Goal: Obtain resource: Download file/media

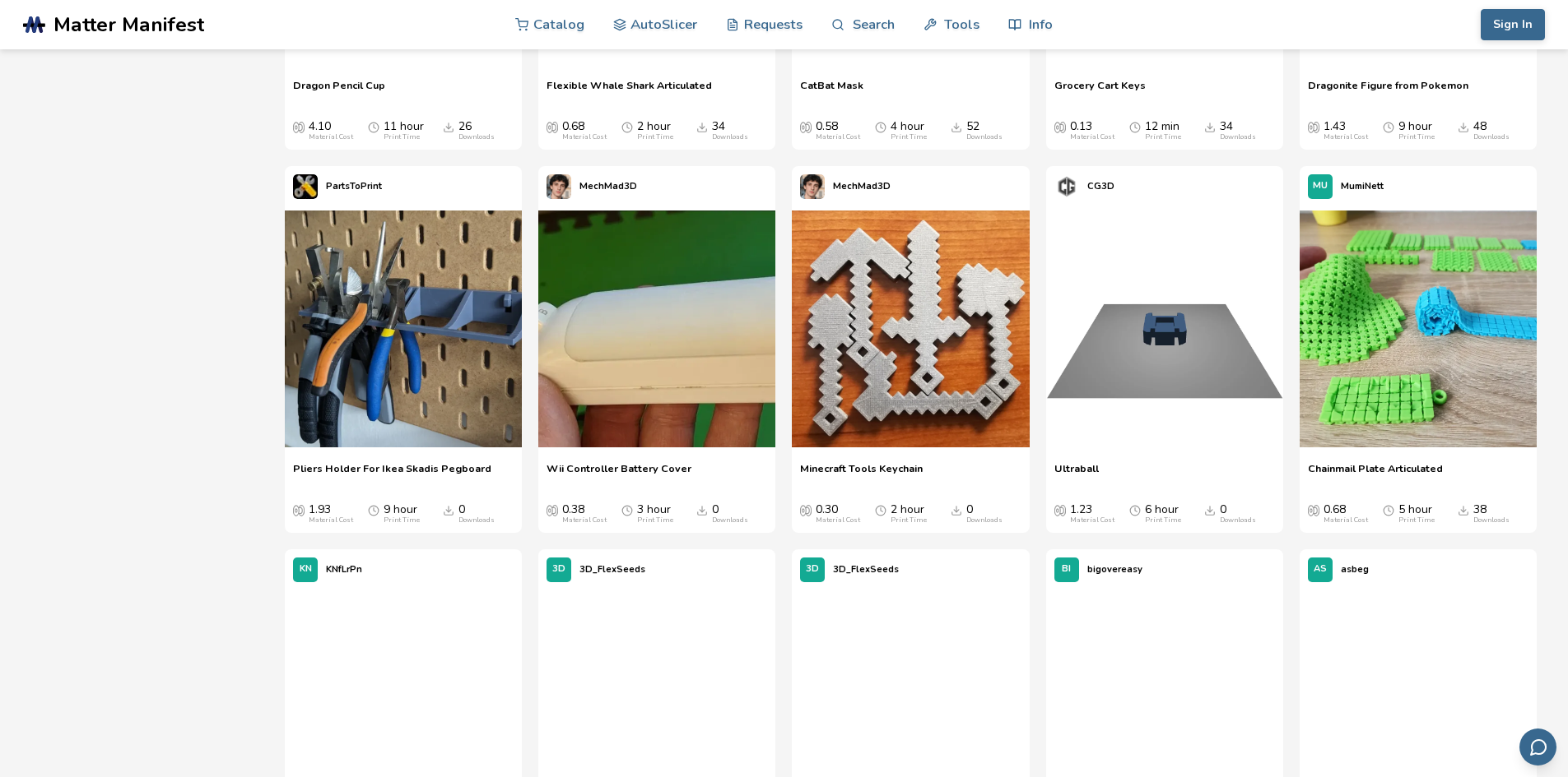
scroll to position [2468, 0]
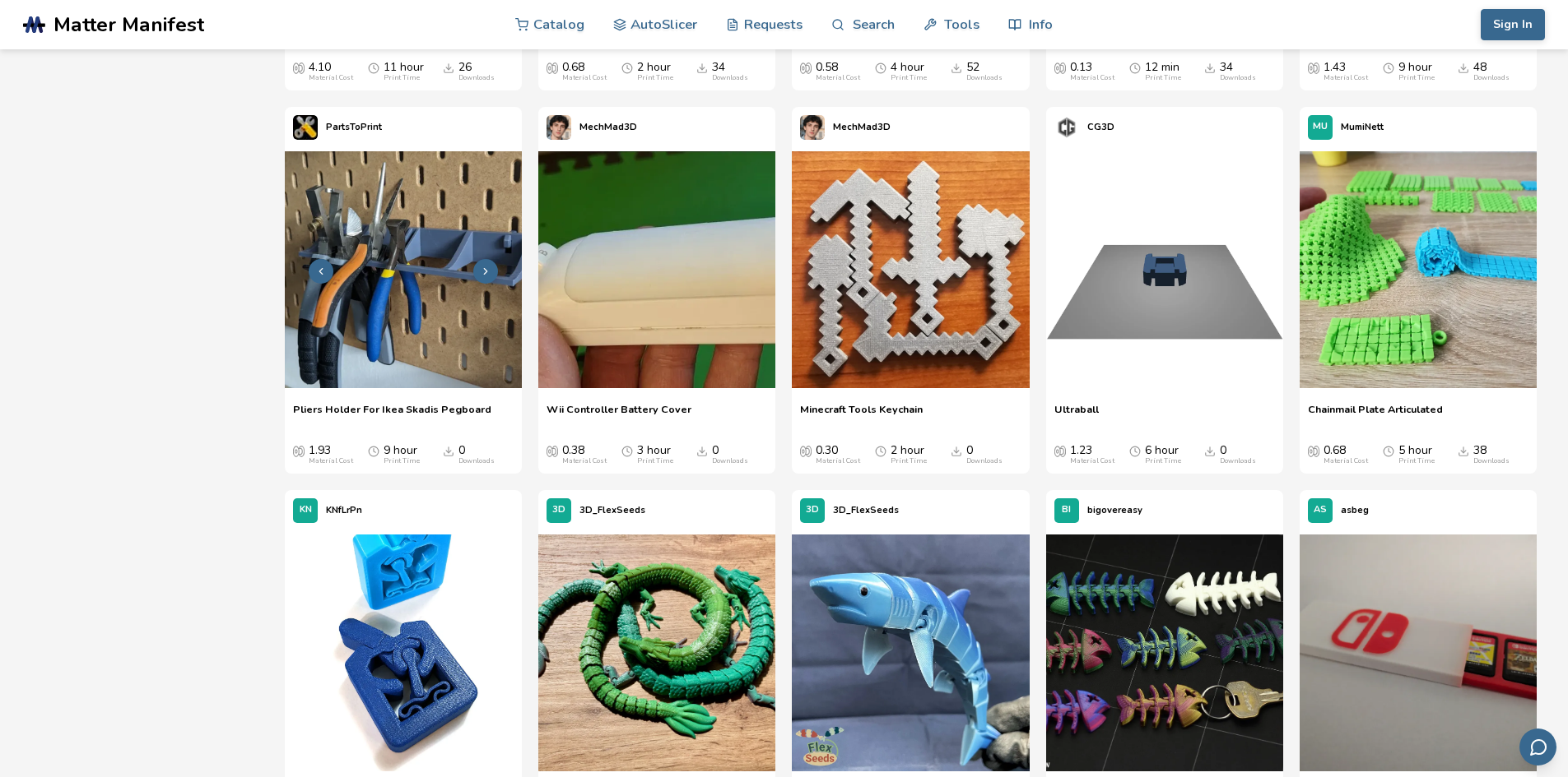
click at [348, 261] on img at bounding box center [403, 269] width 237 height 237
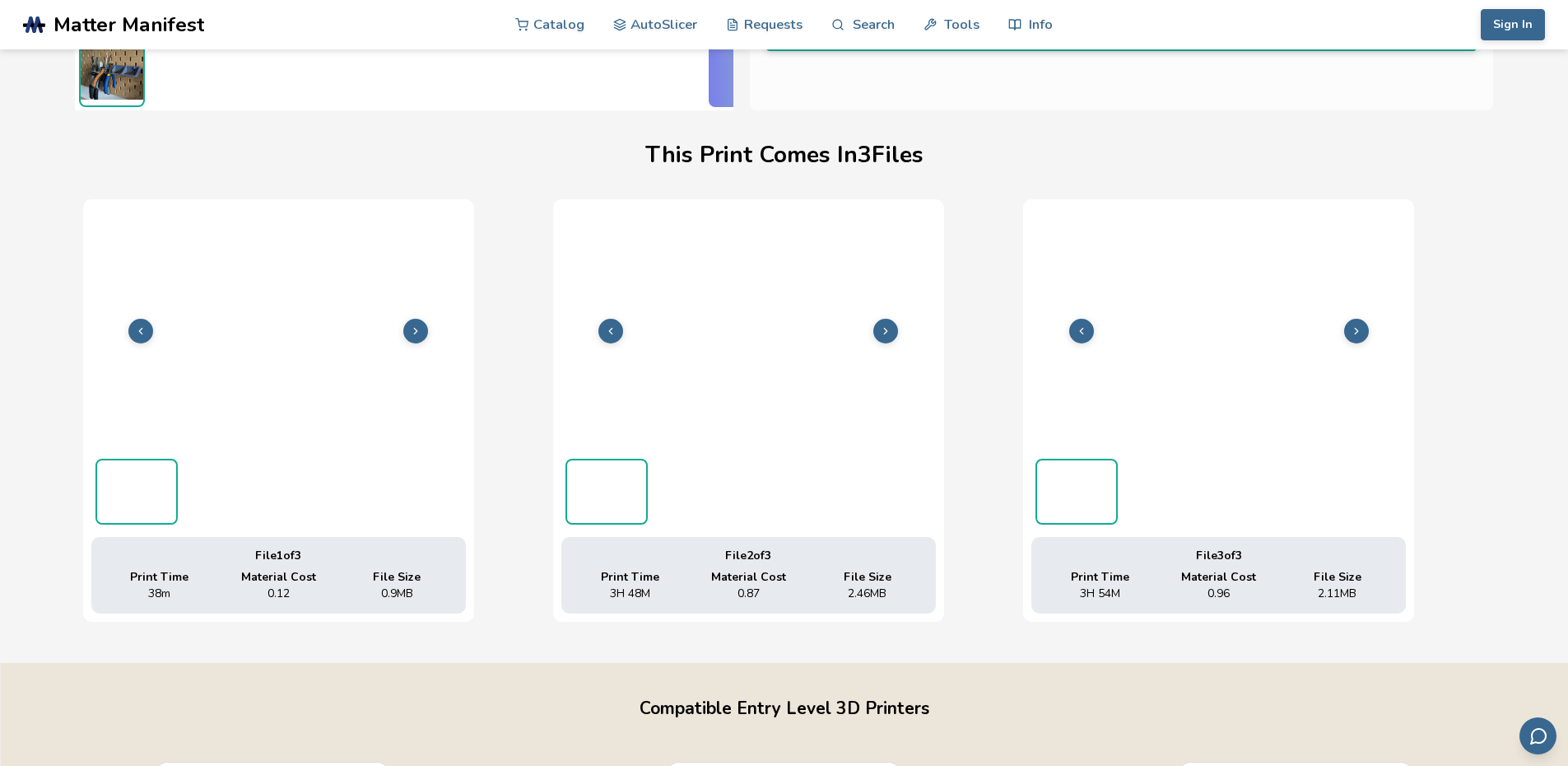
scroll to position [0, 6]
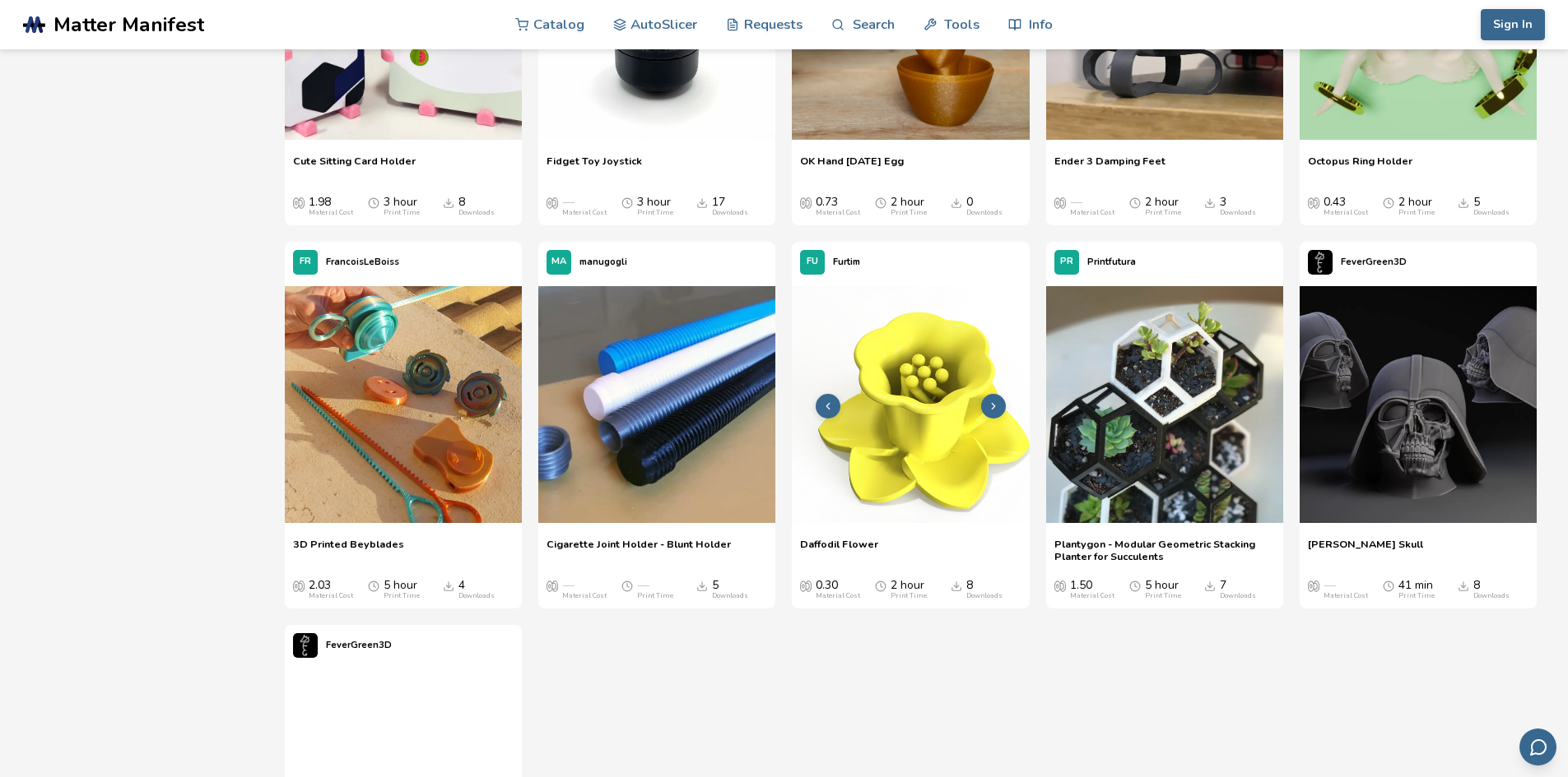
scroll to position [27030, 0]
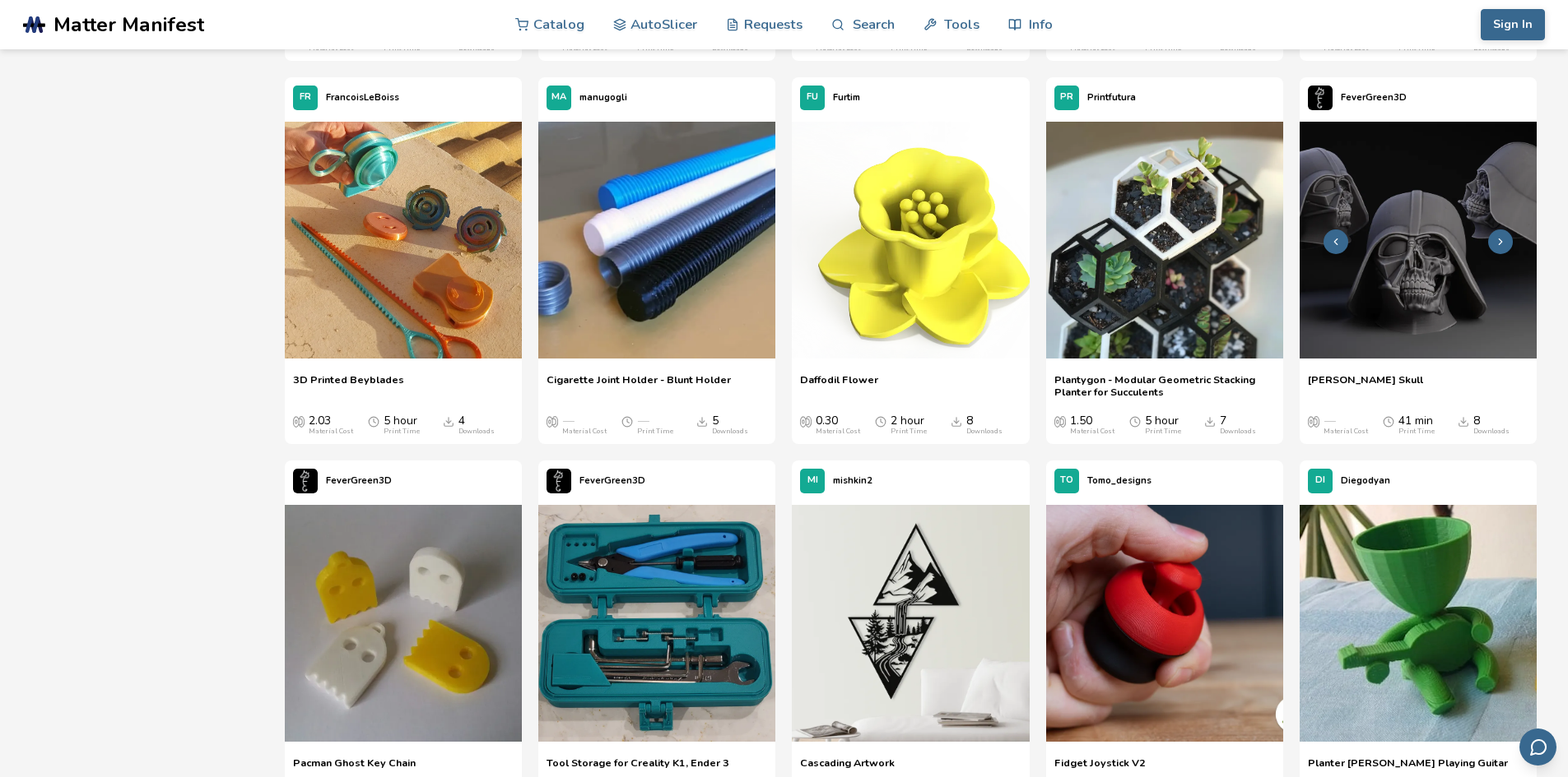
click at [1418, 252] on img at bounding box center [1418, 240] width 237 height 237
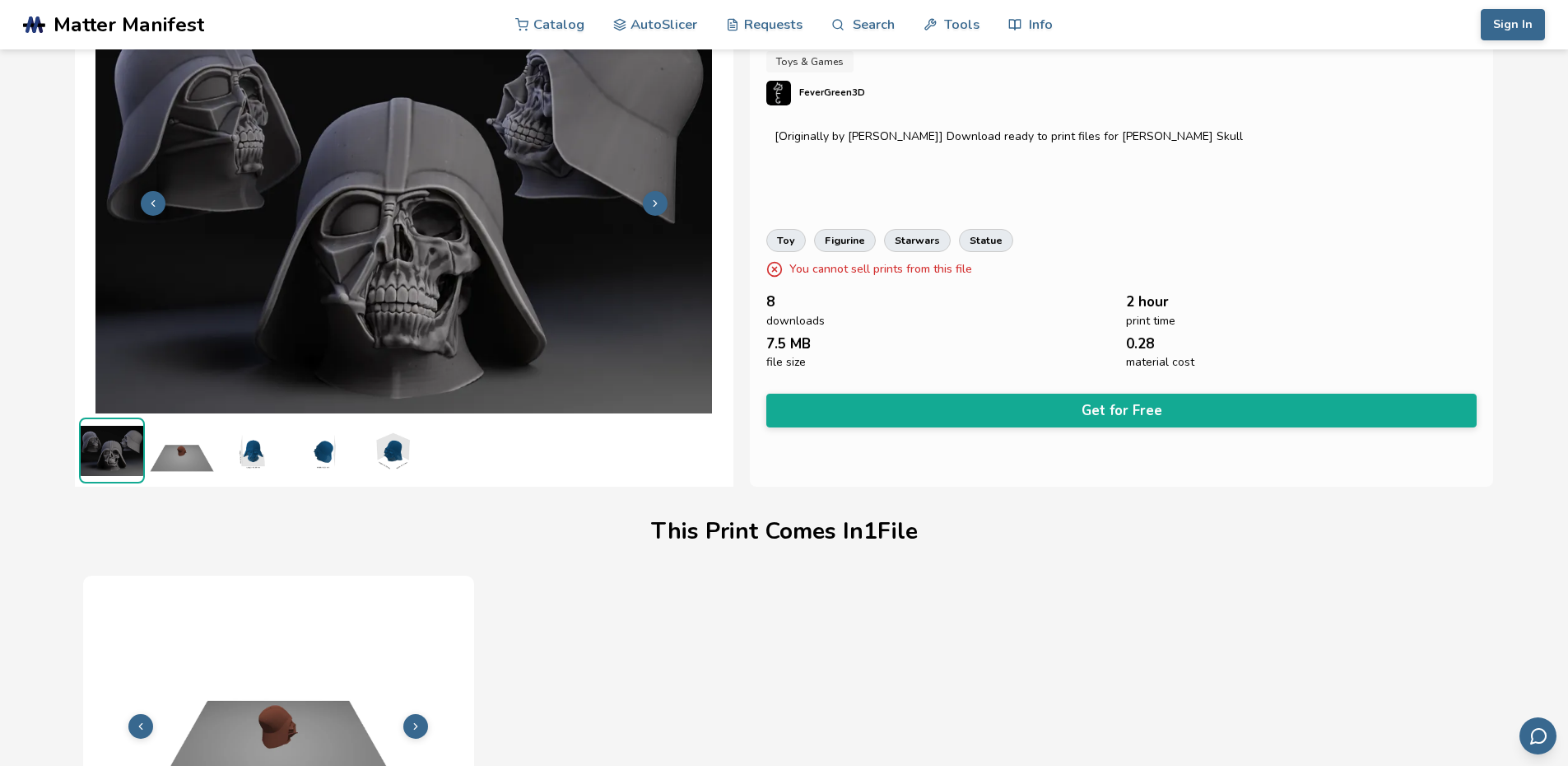
scroll to position [39, 0]
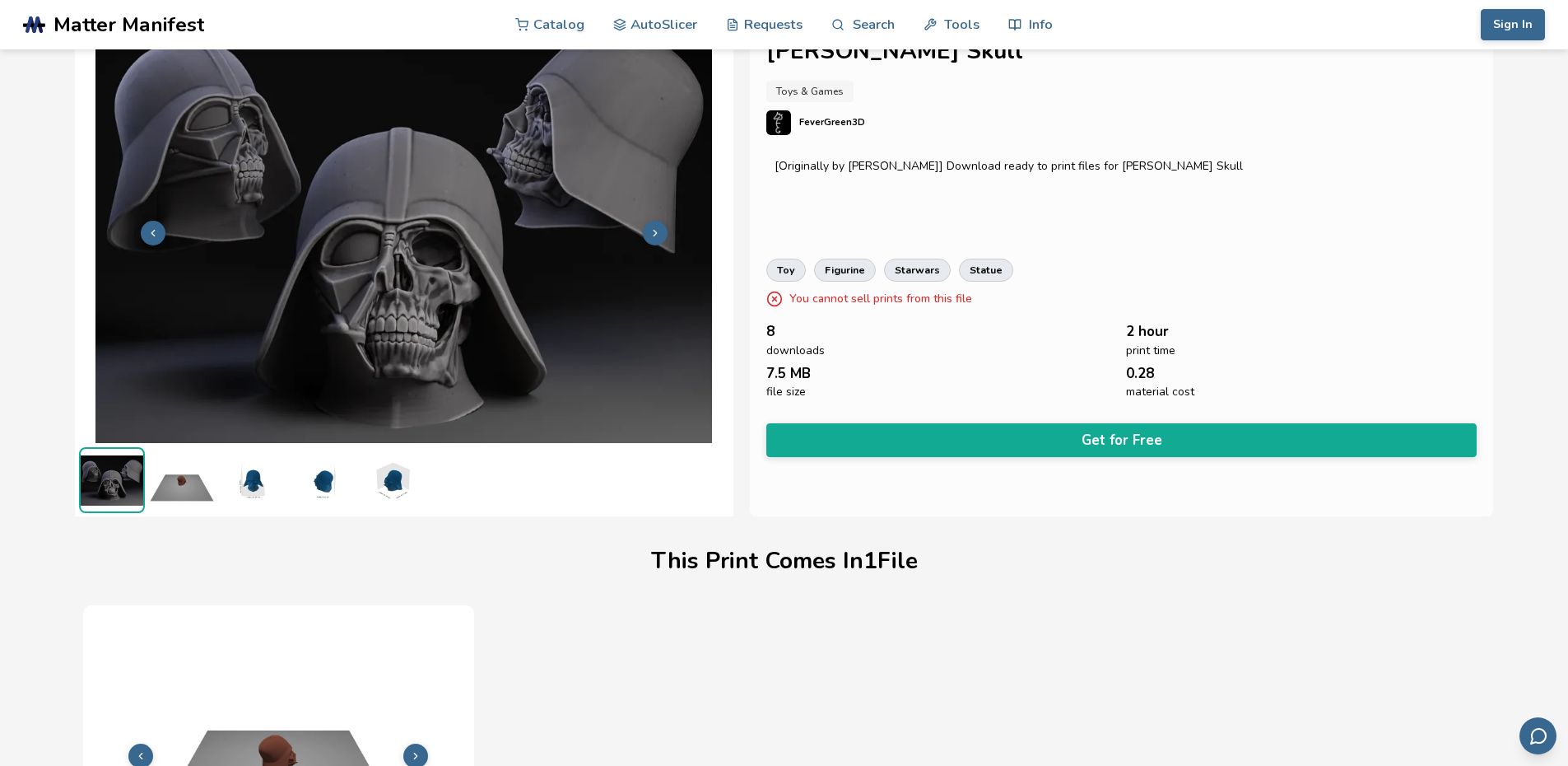
click at [646, 227] on button at bounding box center [655, 233] width 25 height 25
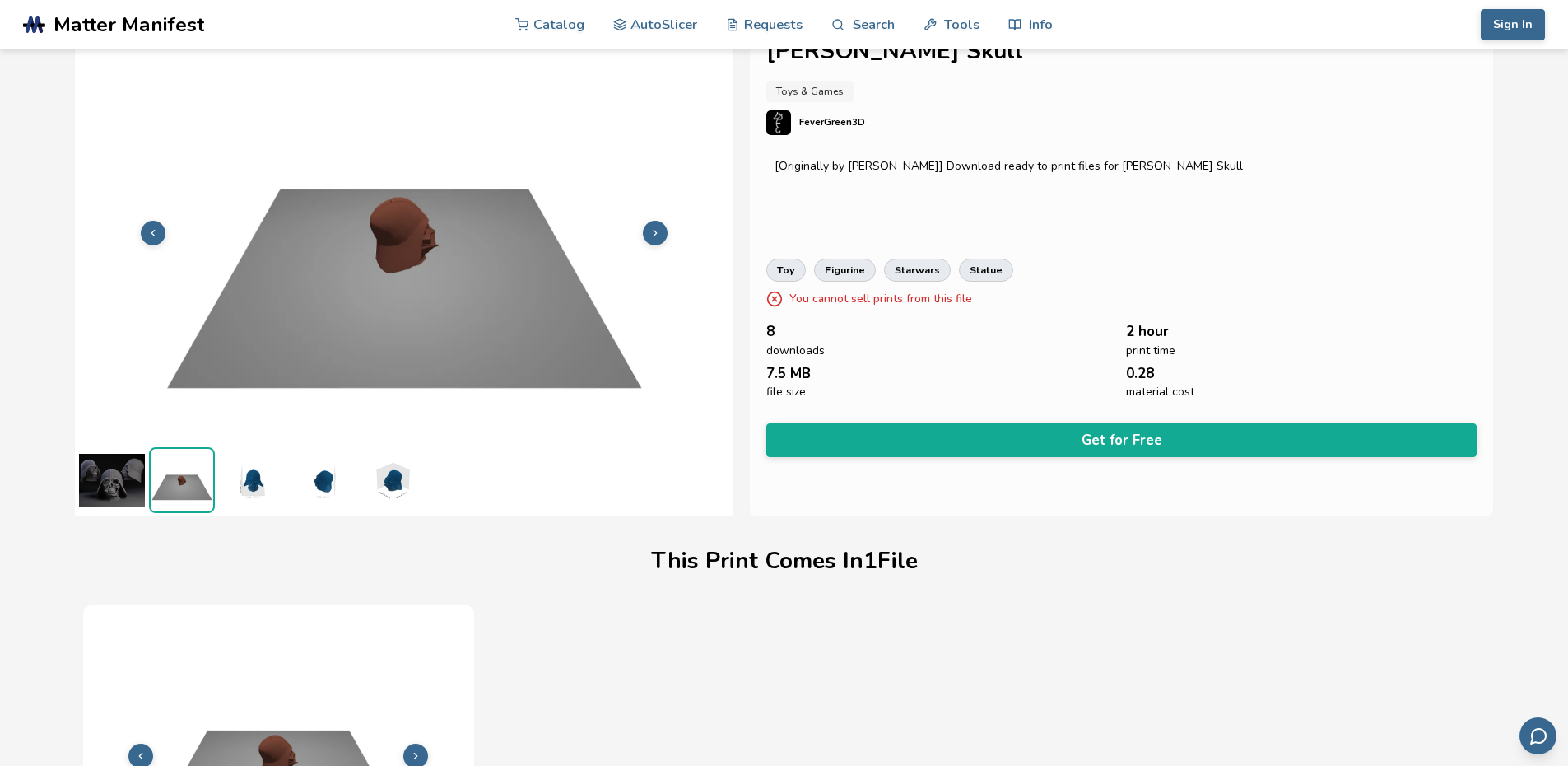
click at [654, 233] on icon at bounding box center [655, 233] width 12 height 12
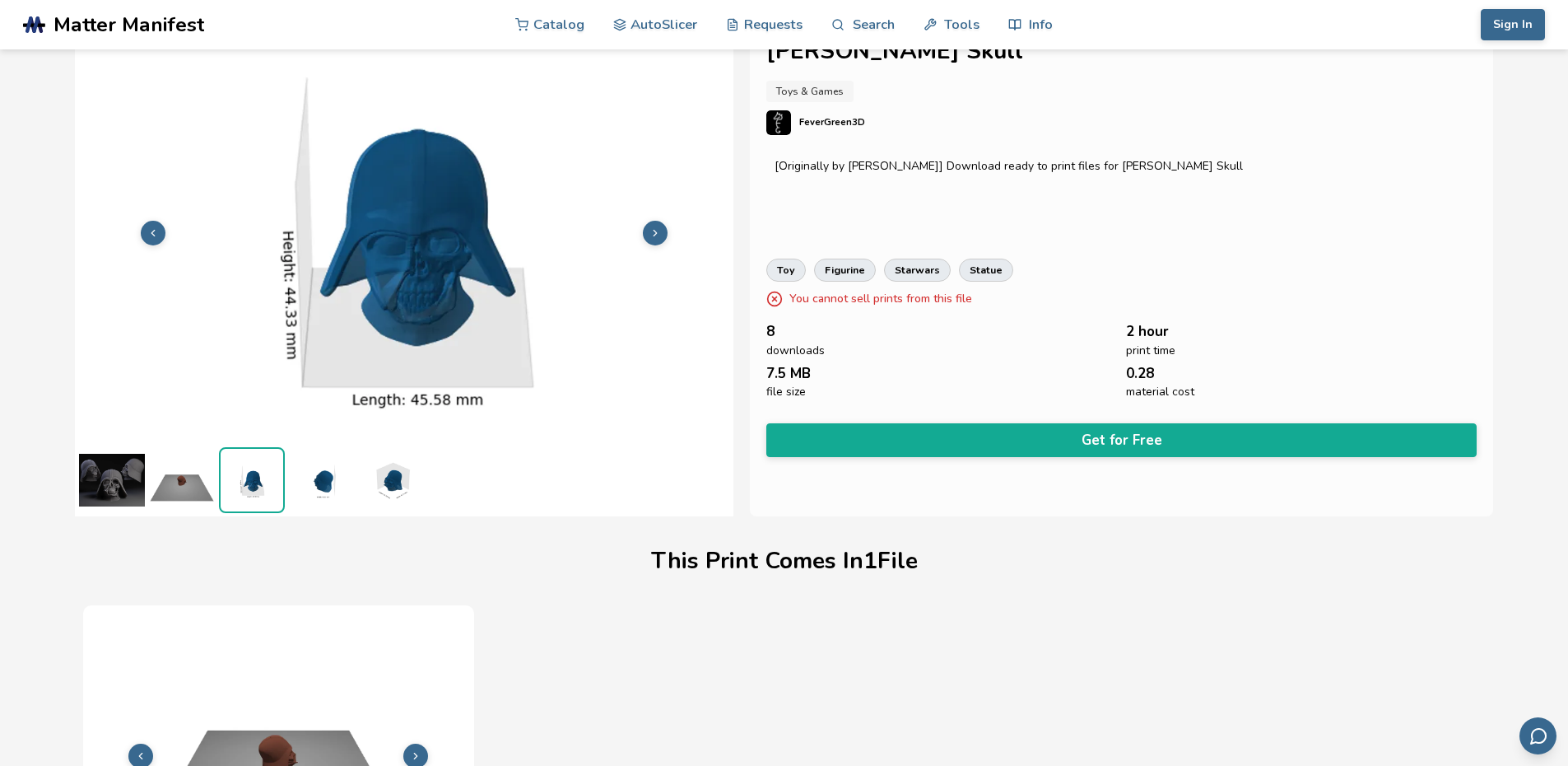
click at [654, 233] on icon at bounding box center [655, 233] width 12 height 12
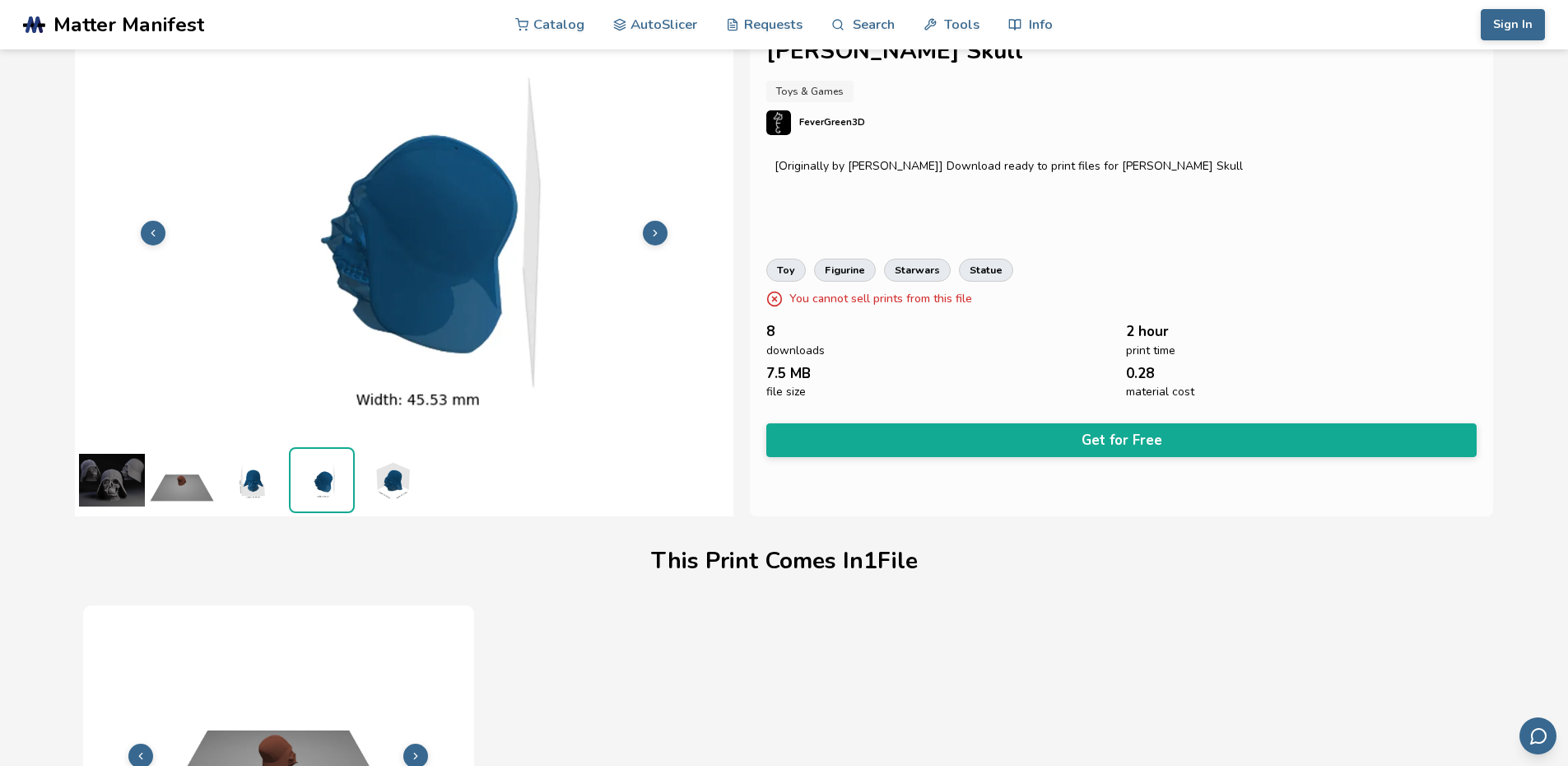
click at [654, 233] on icon at bounding box center [655, 233] width 12 height 12
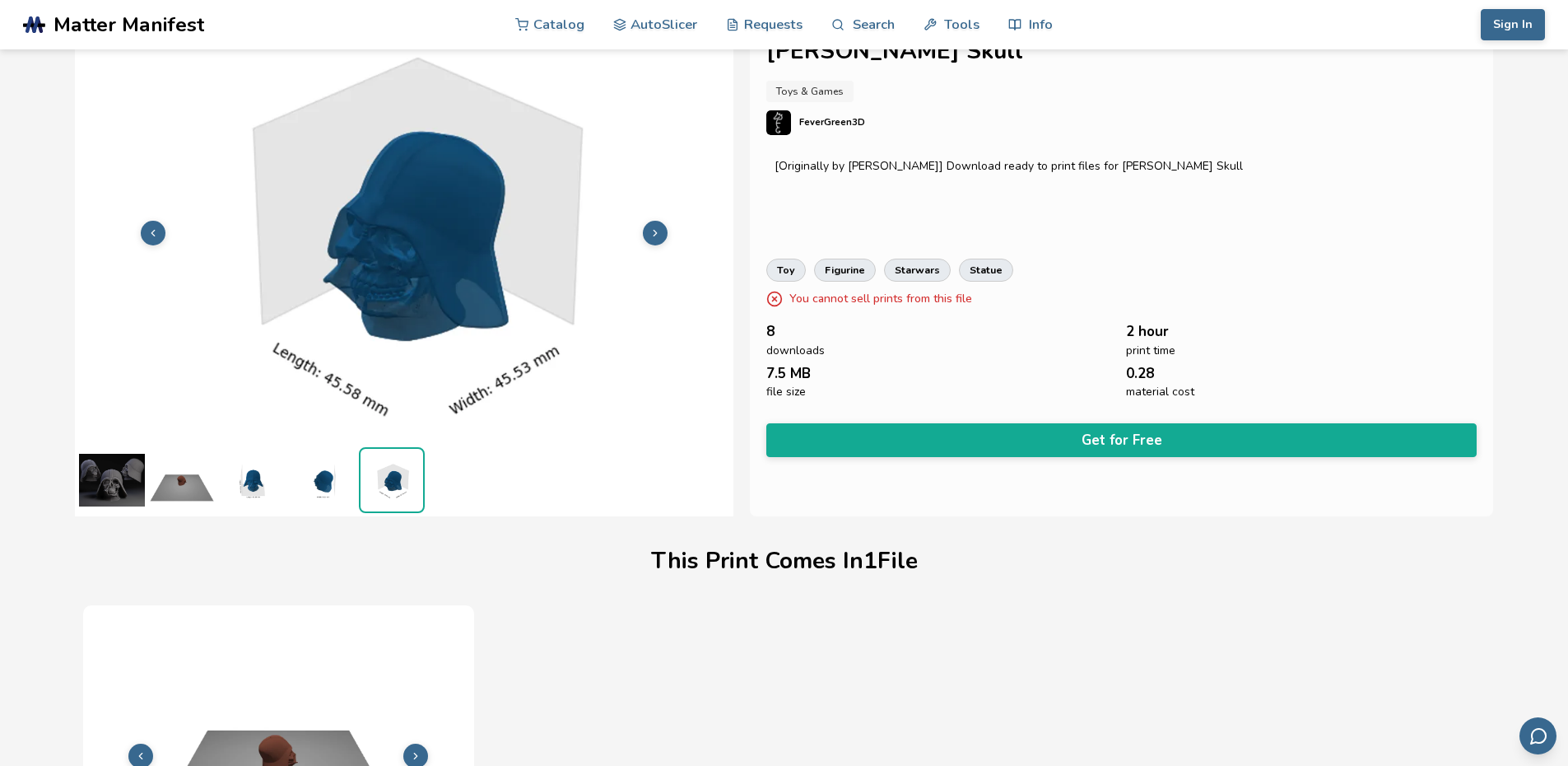
click at [654, 233] on icon at bounding box center [655, 233] width 12 height 12
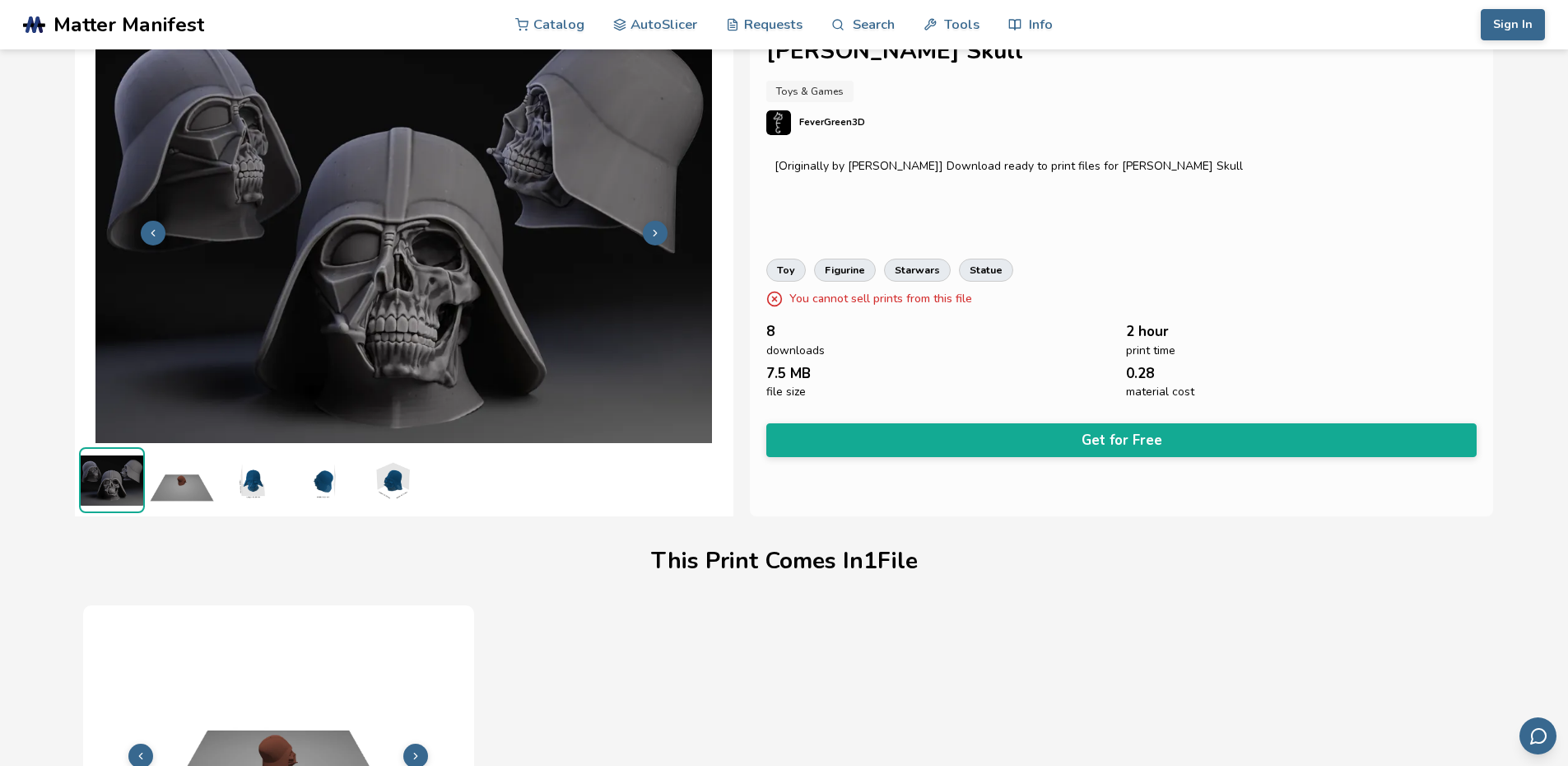
click at [654, 233] on icon at bounding box center [655, 233] width 12 height 12
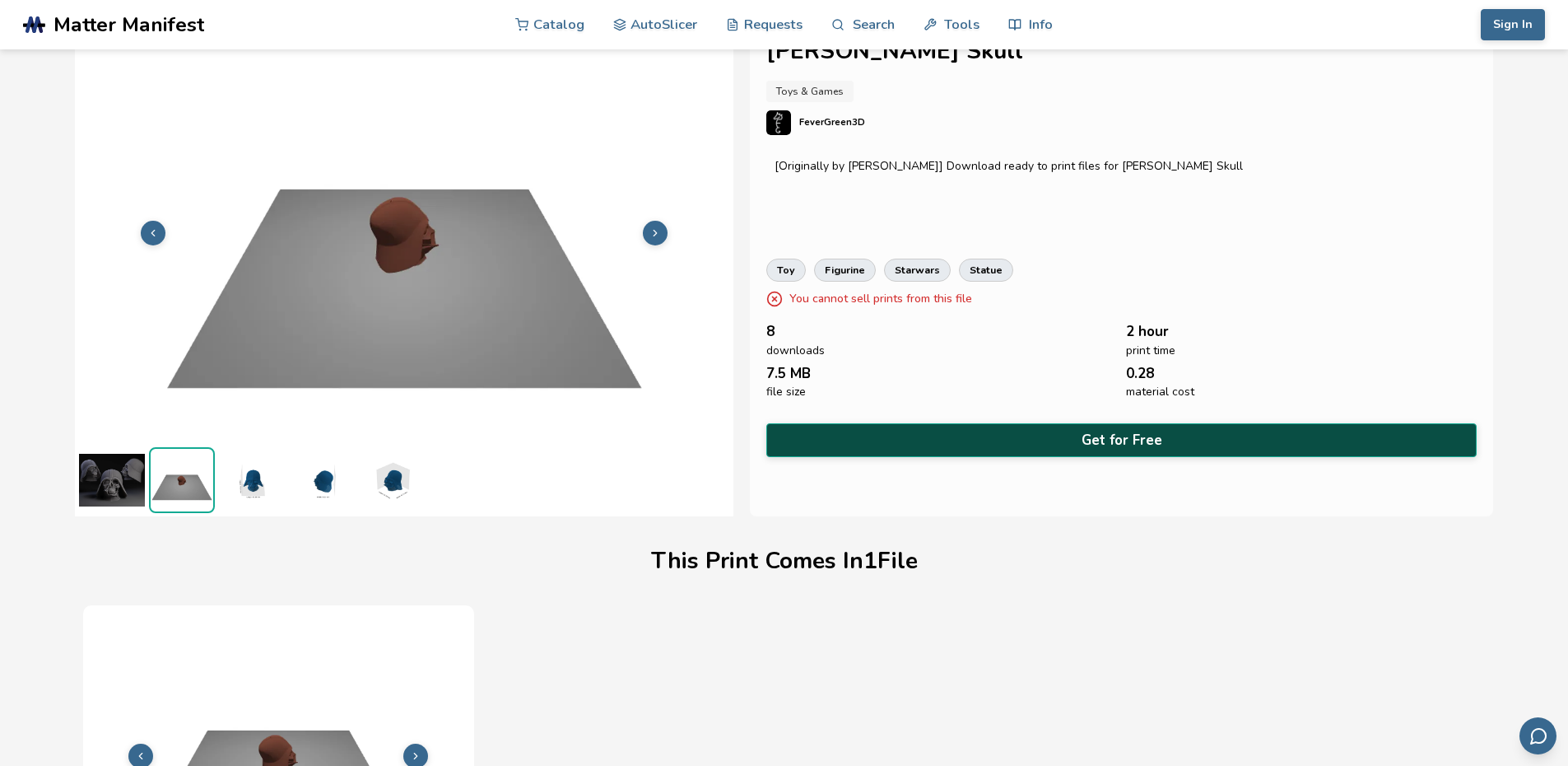
click at [1135, 433] on button "Get for Free" at bounding box center [1122, 440] width 711 height 34
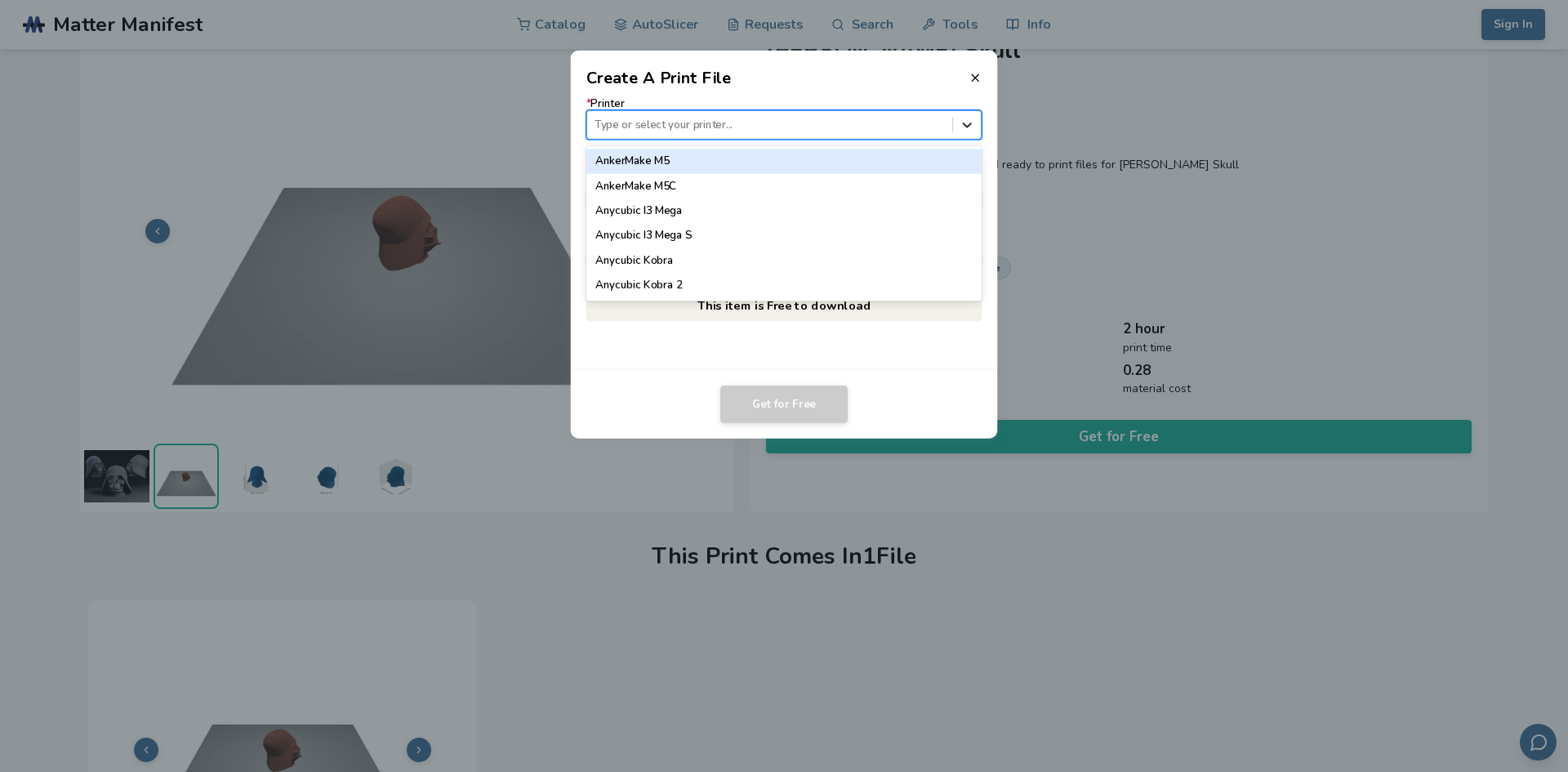
click at [966, 128] on icon at bounding box center [967, 124] width 15 height 15
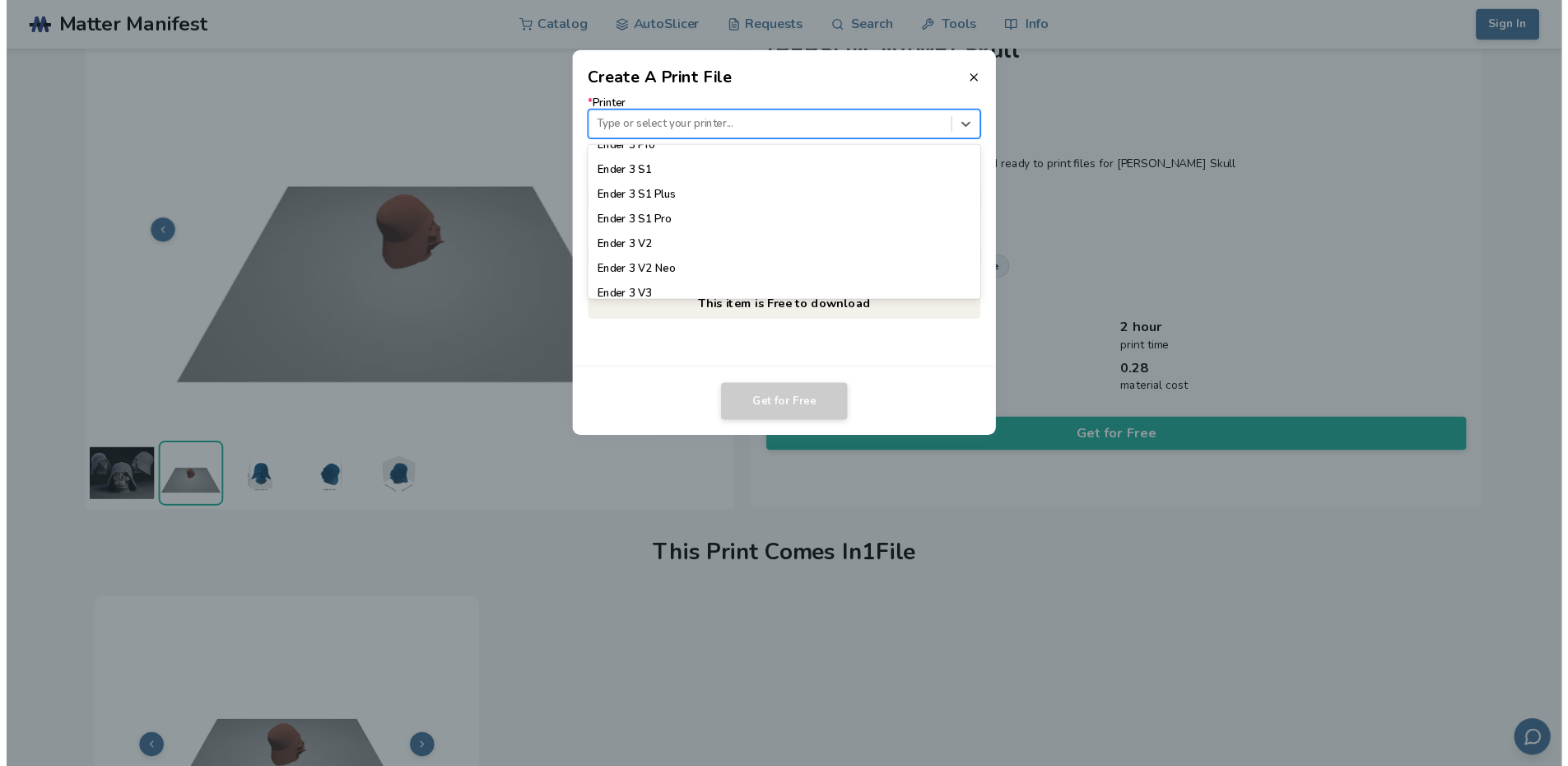
scroll to position [1071, 0]
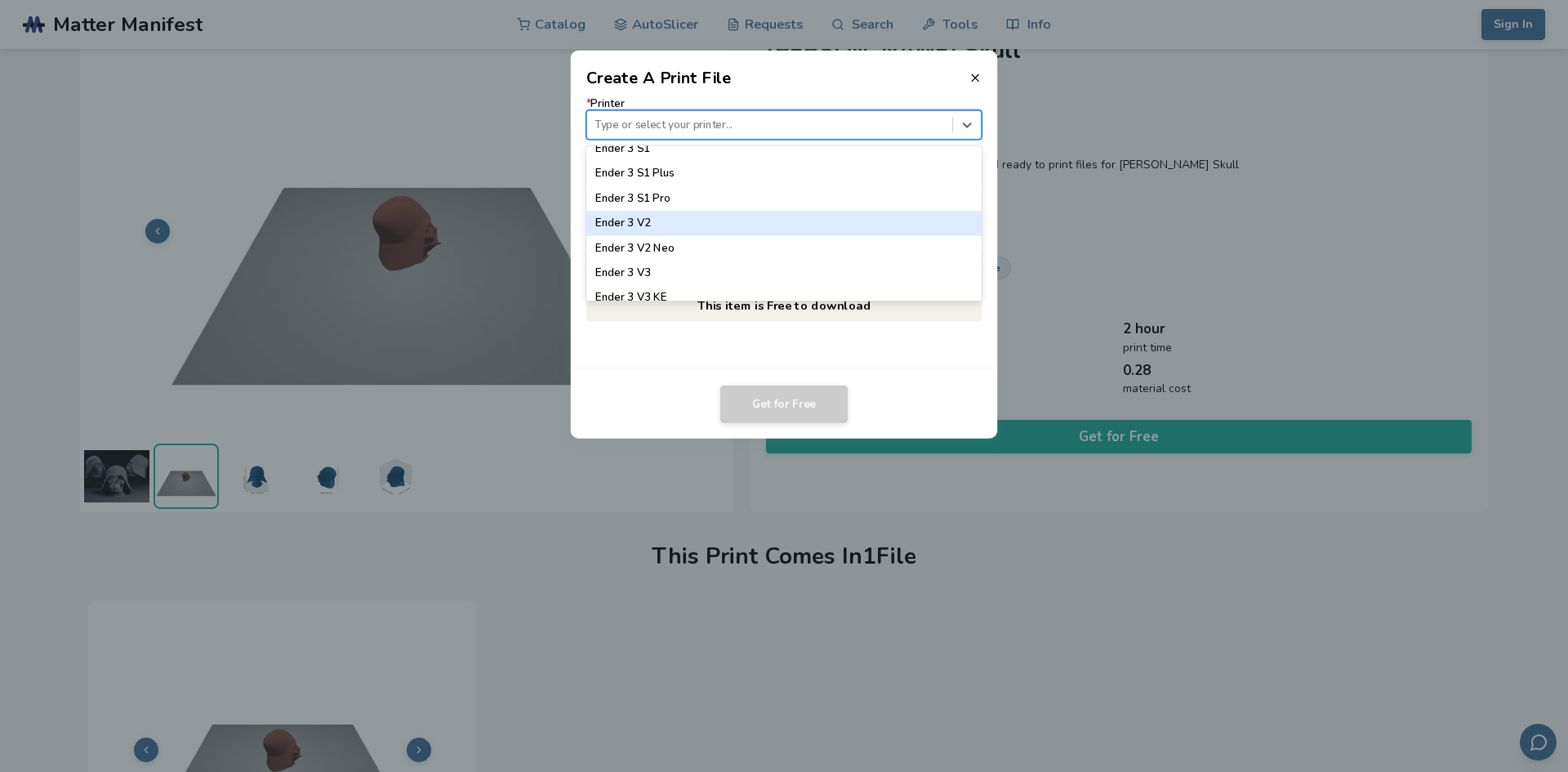
click at [710, 227] on div "Ender 3 V2" at bounding box center [785, 223] width 396 height 25
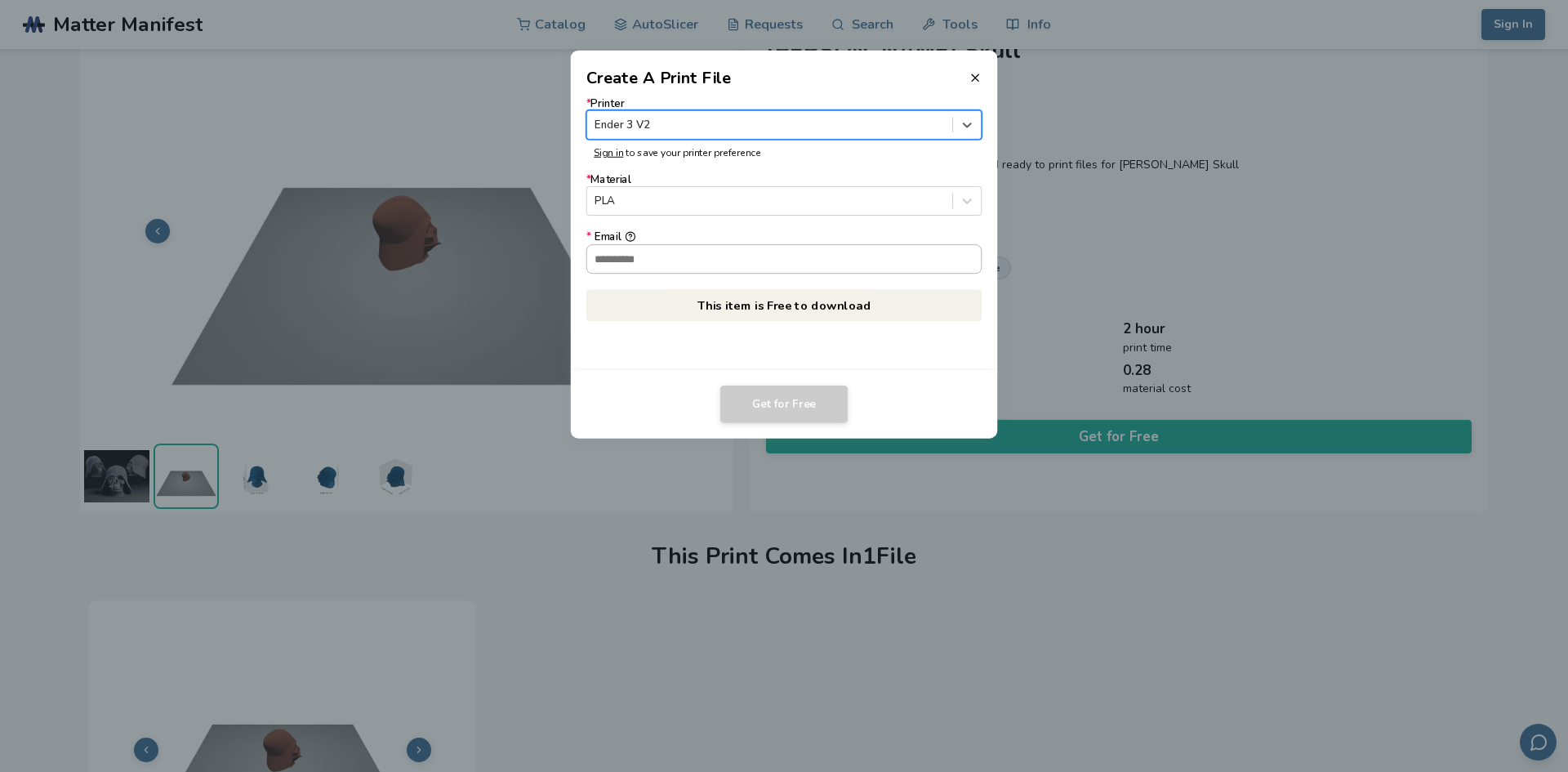
click at [704, 256] on input "* Email" at bounding box center [785, 259] width 395 height 28
type input "**********"
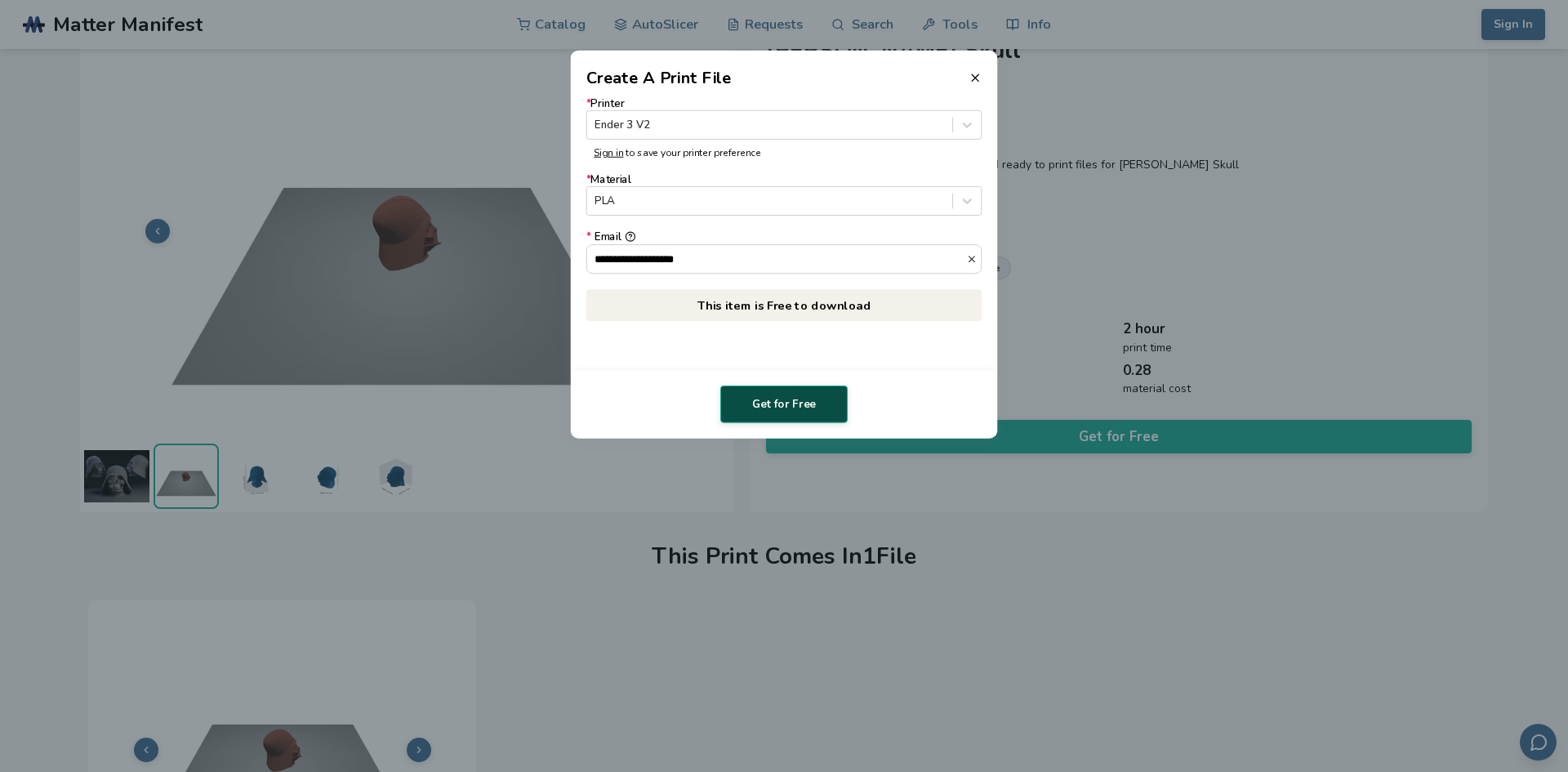
click at [789, 408] on button "Get for Free" at bounding box center [784, 405] width 127 height 37
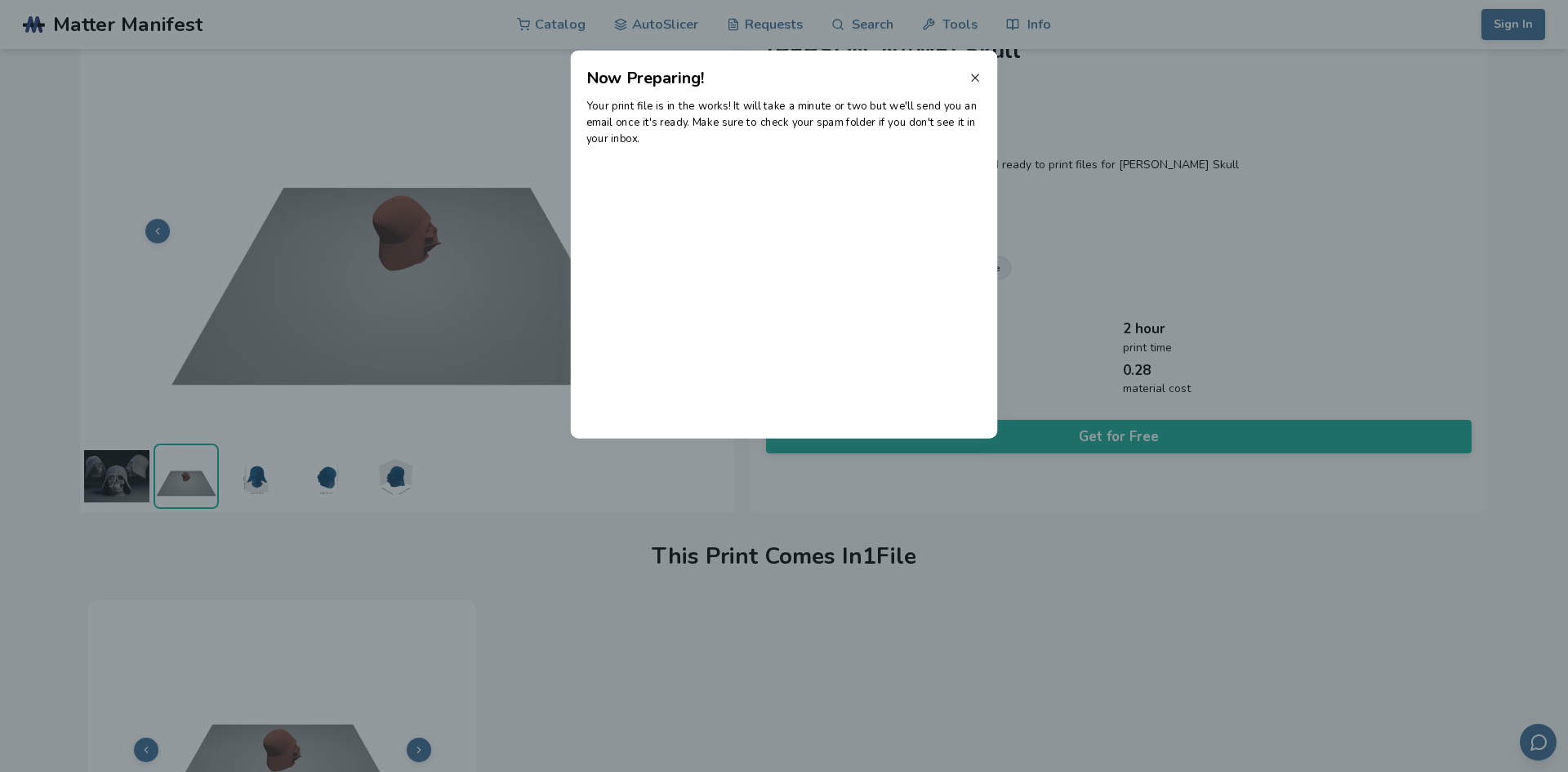
click at [982, 76] on icon at bounding box center [975, 77] width 13 height 13
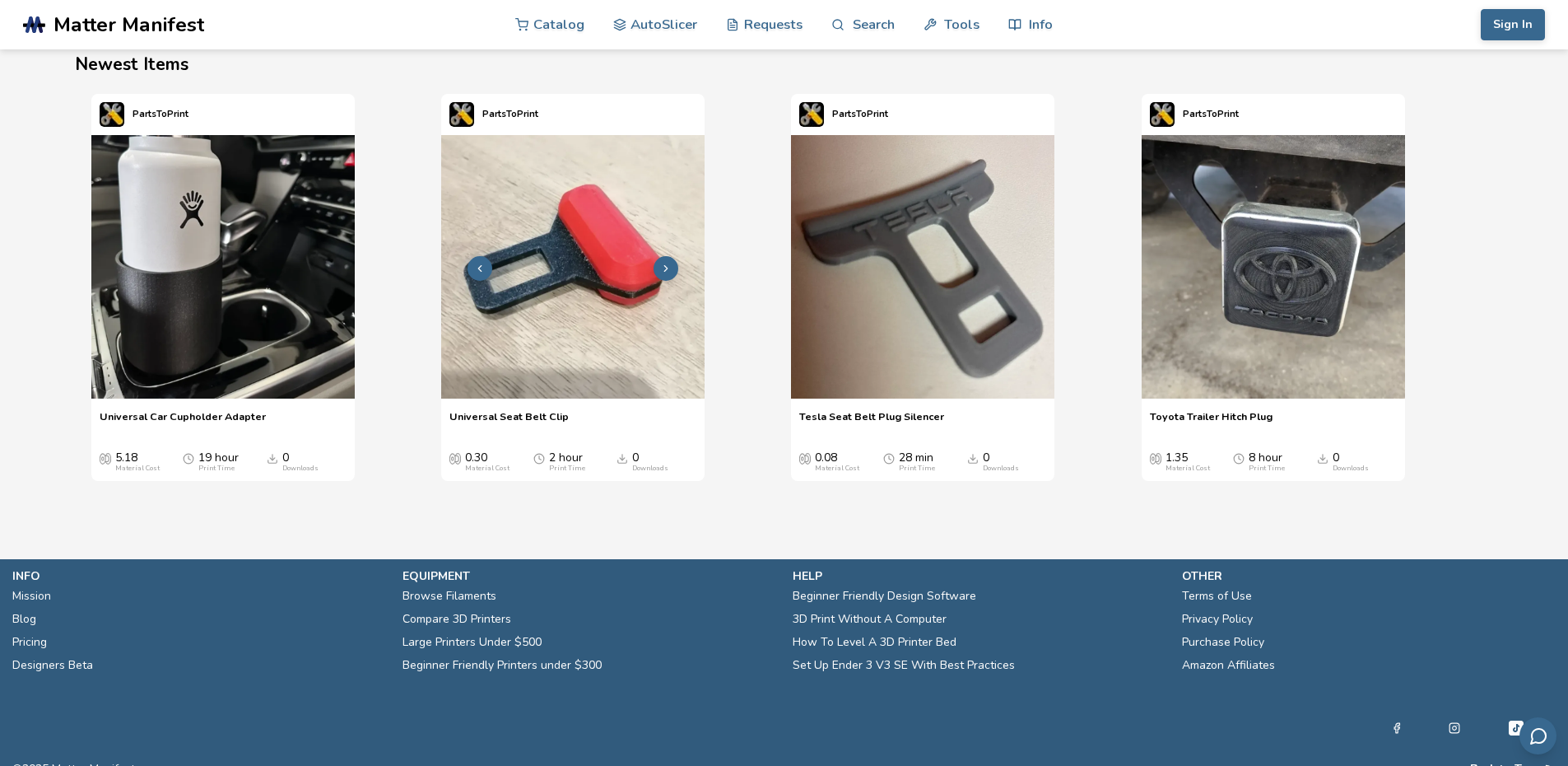
scroll to position [1980, 0]
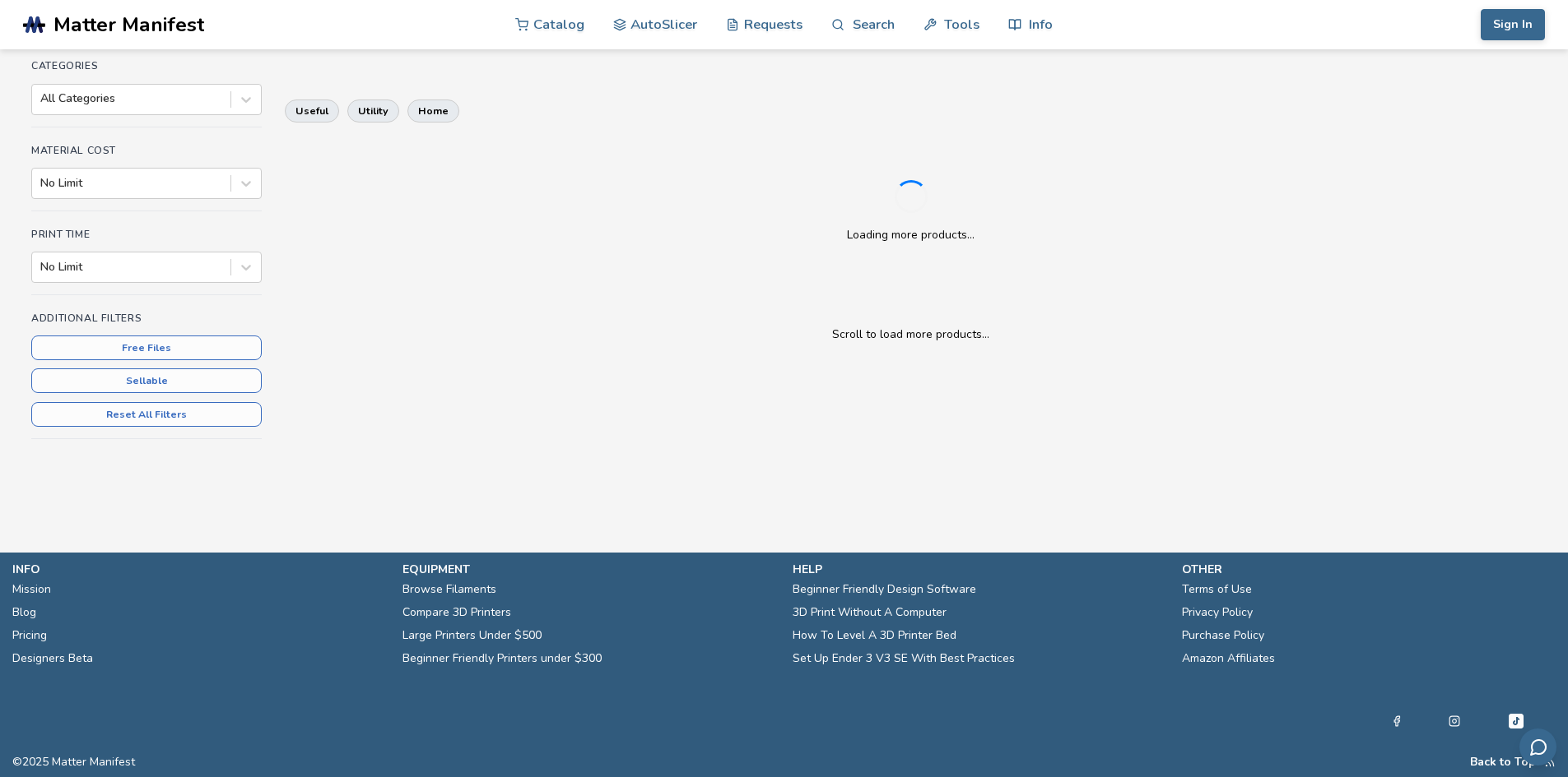
scroll to position [1978, 0]
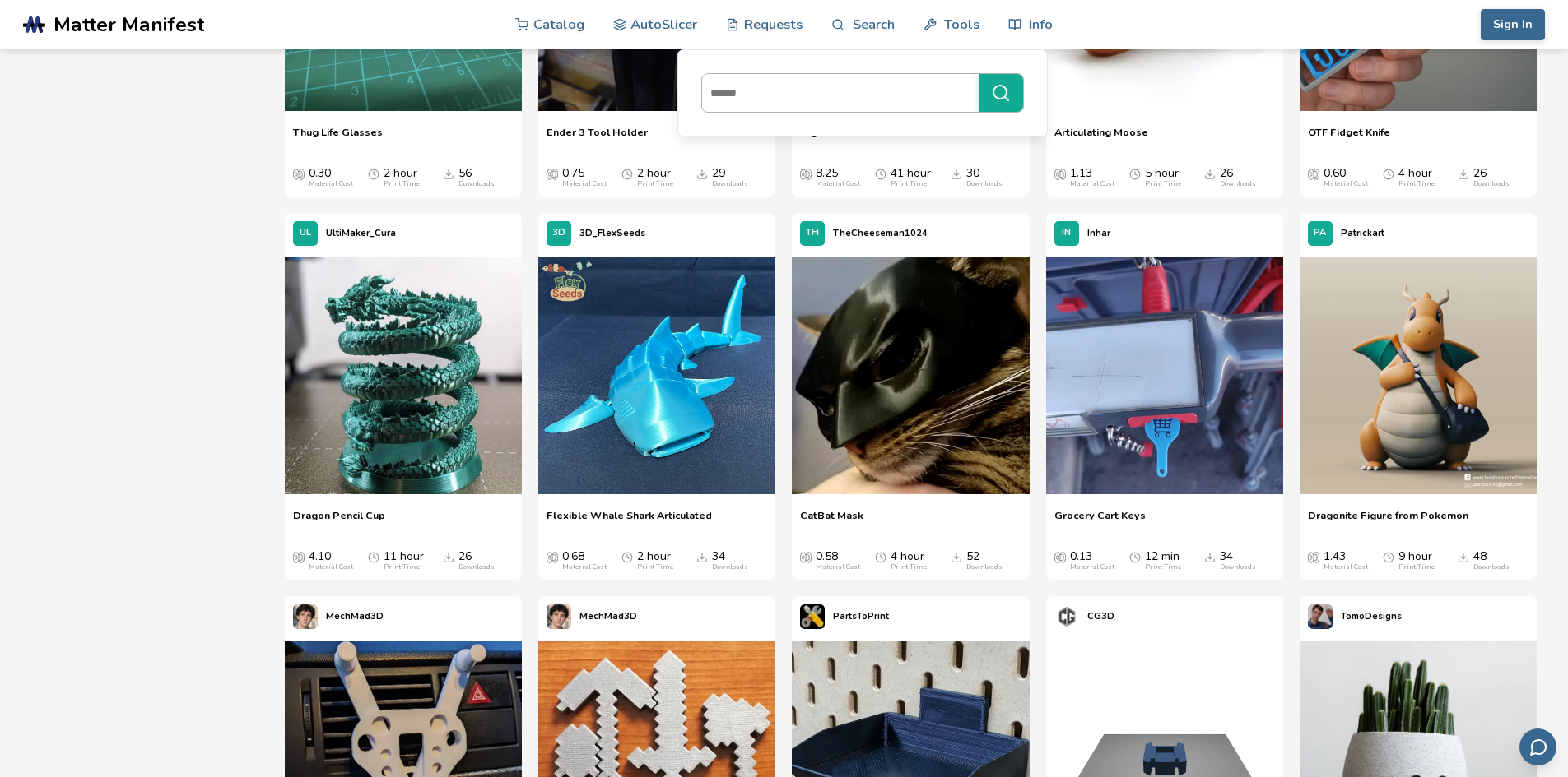
click at [844, 88] on input at bounding box center [836, 92] width 269 height 30
type input "*********"
click at [979, 74] on button "*********" at bounding box center [1001, 93] width 45 height 38
click at [1010, 95] on icon "submit" at bounding box center [1000, 93] width 20 height 20
click at [1004, 95] on icon "submit" at bounding box center [1000, 93] width 20 height 20
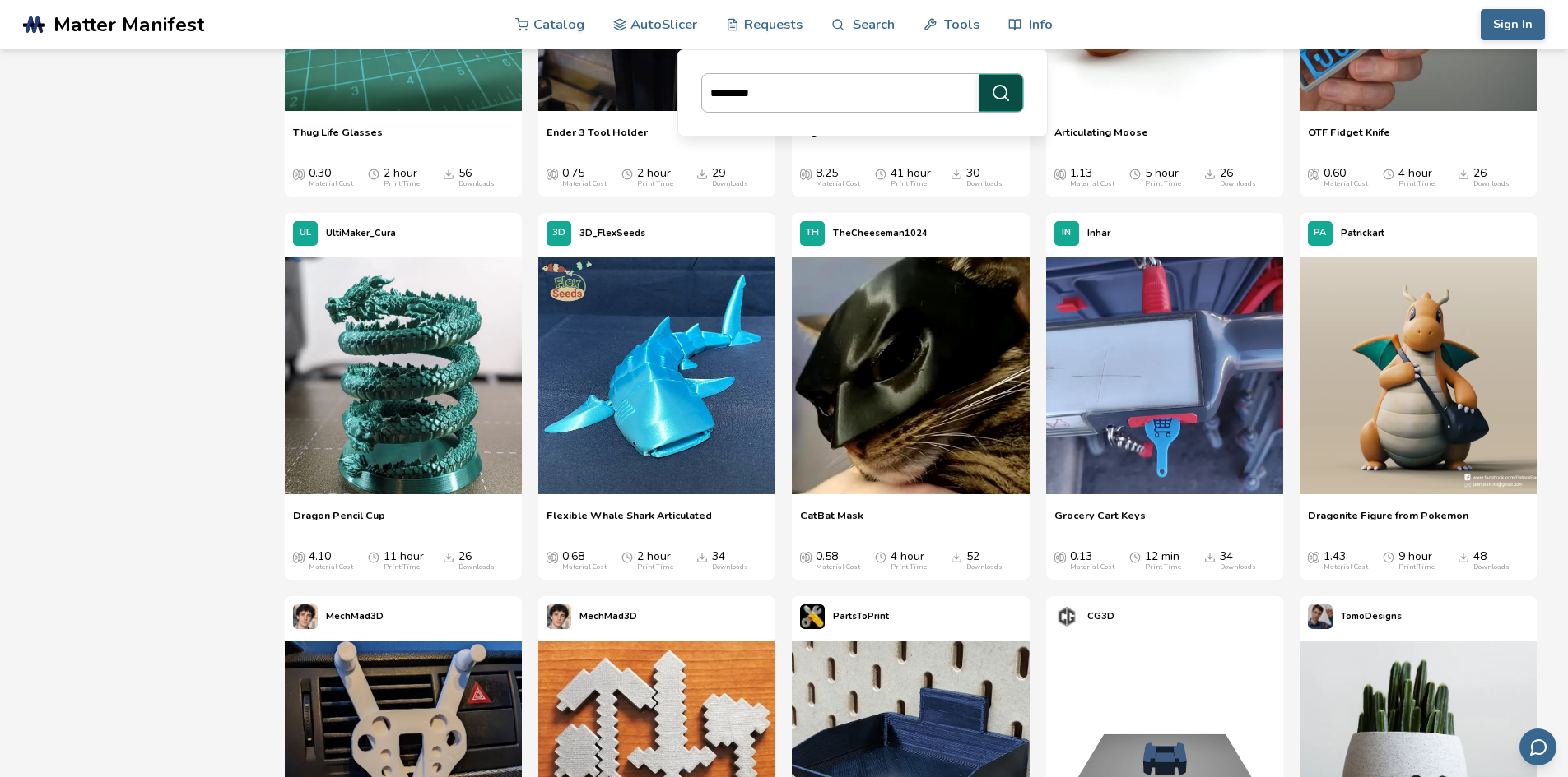
click at [1006, 87] on icon "submit" at bounding box center [1000, 93] width 20 height 20
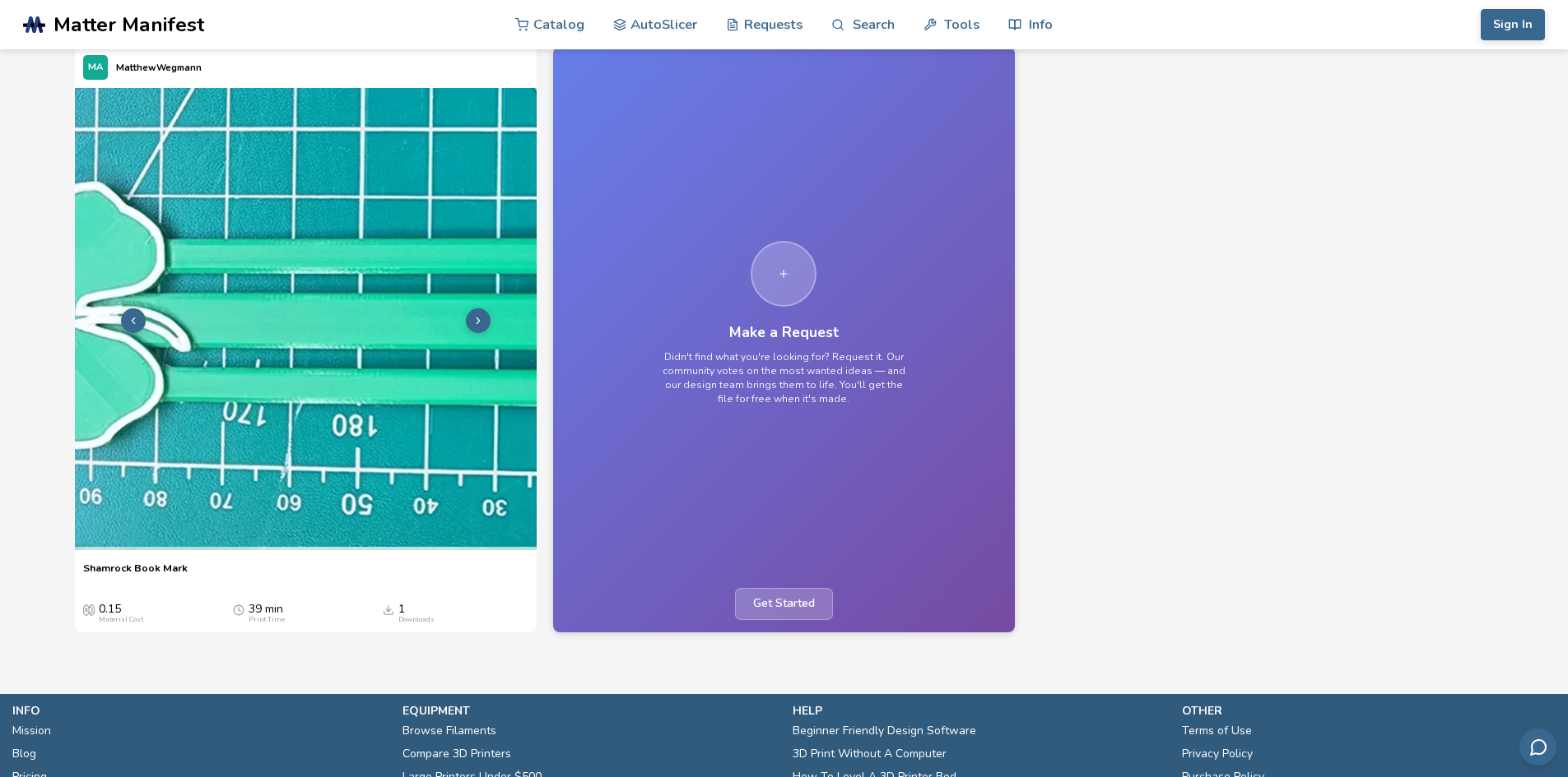
scroll to position [54, 0]
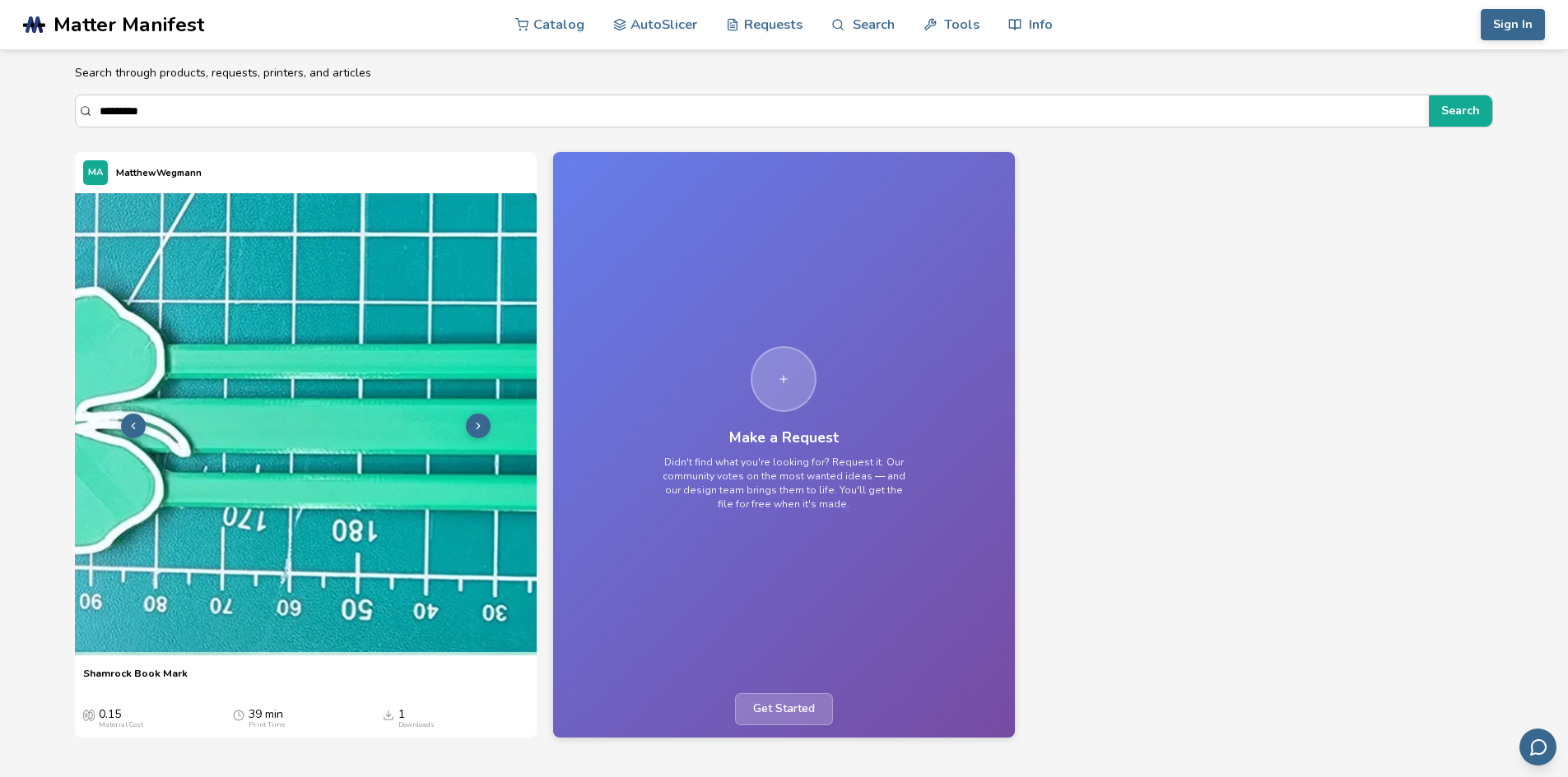
click at [296, 364] on img at bounding box center [306, 424] width 462 height 462
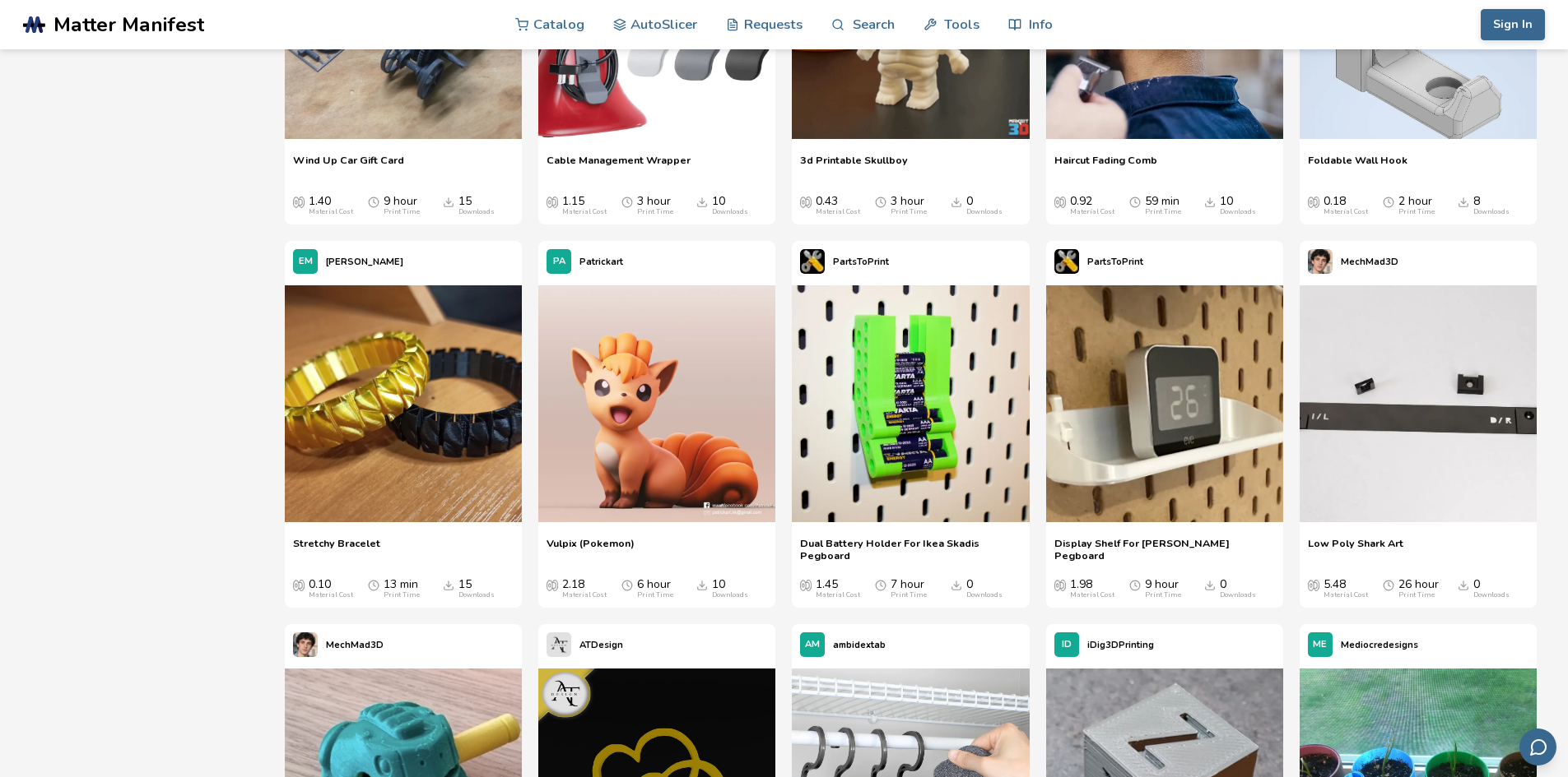
scroll to position [17324, 0]
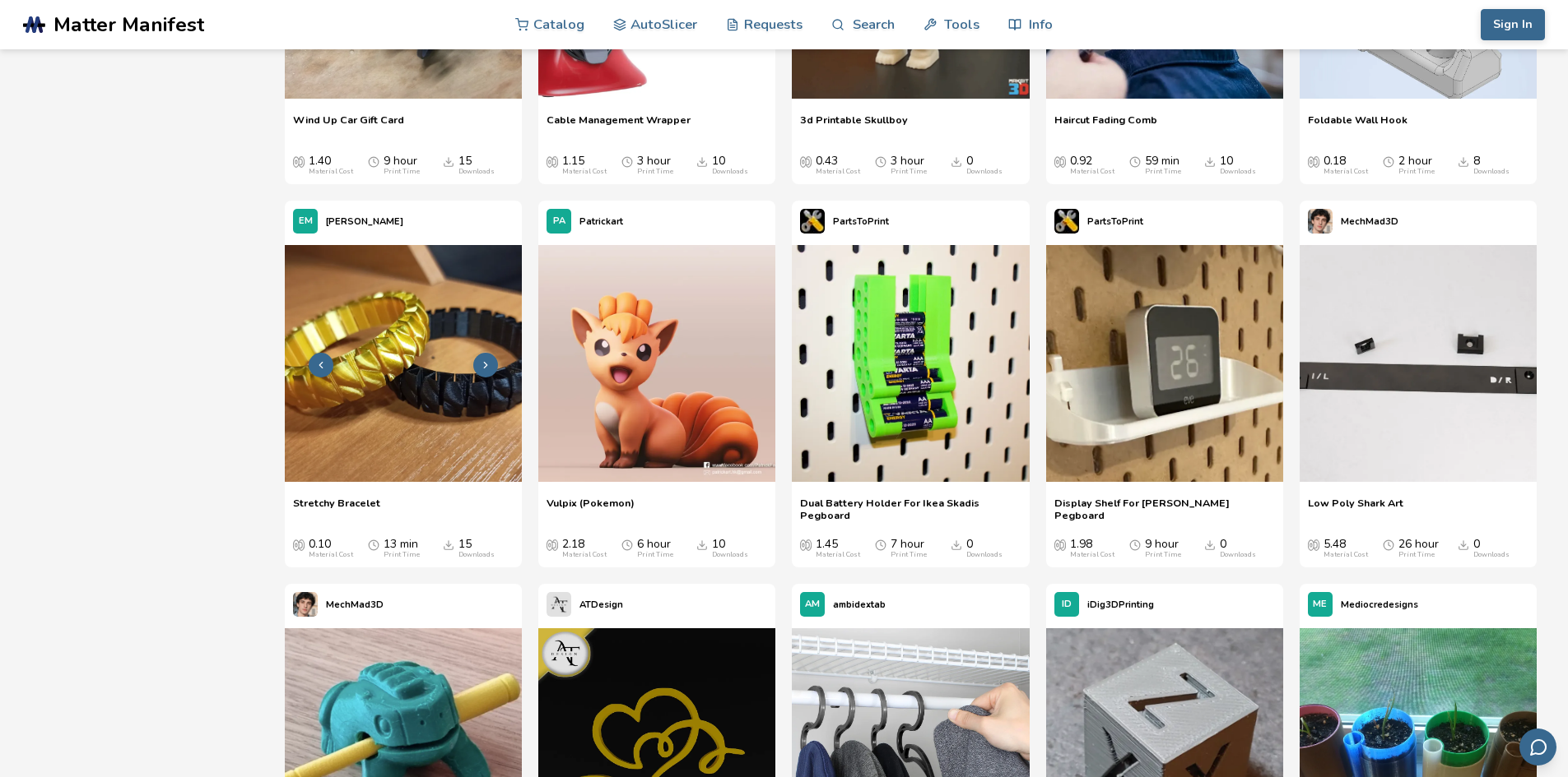
click at [393, 356] on img at bounding box center [403, 363] width 237 height 237
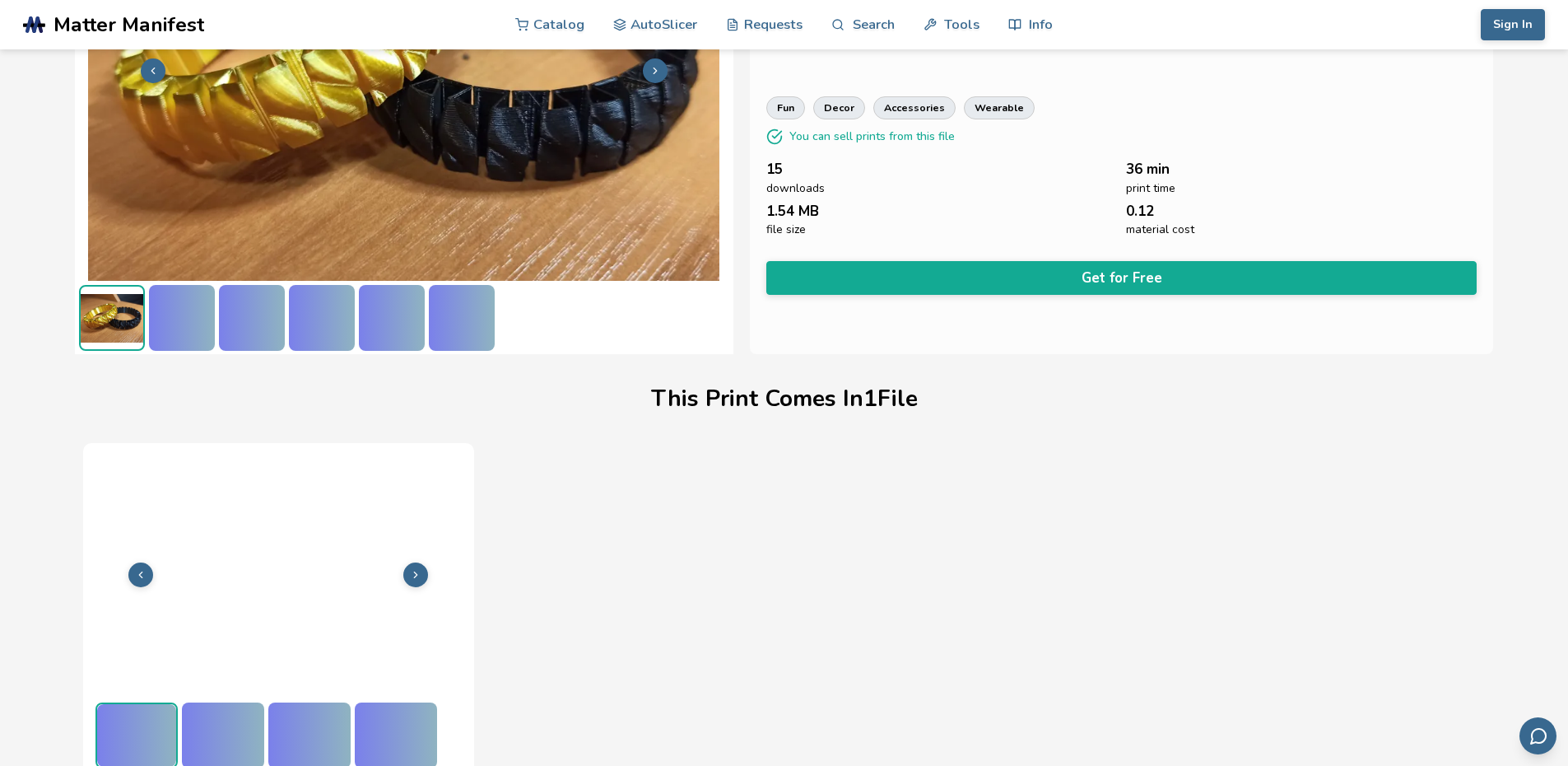
scroll to position [204, 0]
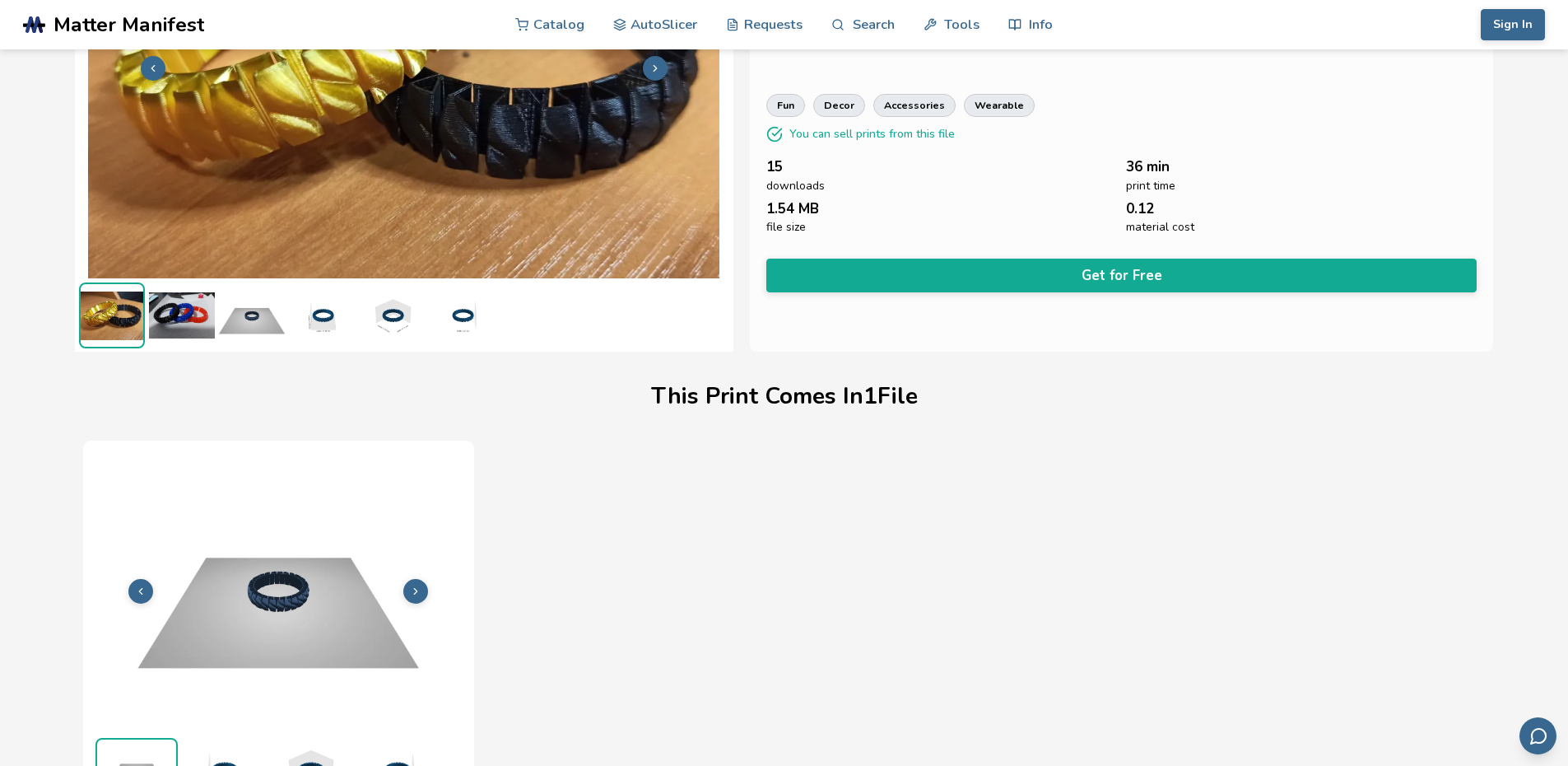
click at [251, 315] on img at bounding box center [252, 315] width 66 height 66
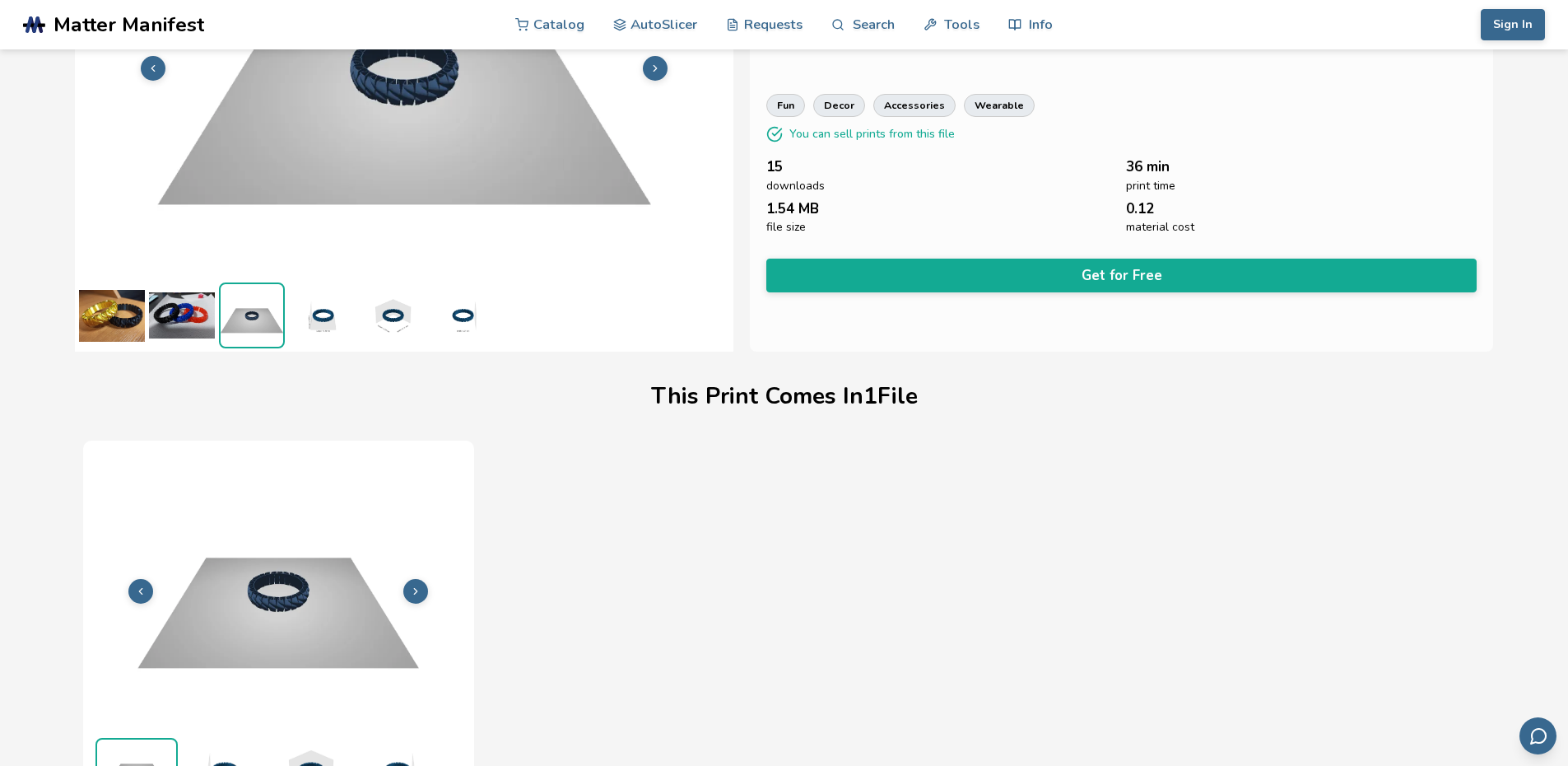
click at [329, 312] on img at bounding box center [322, 315] width 66 height 66
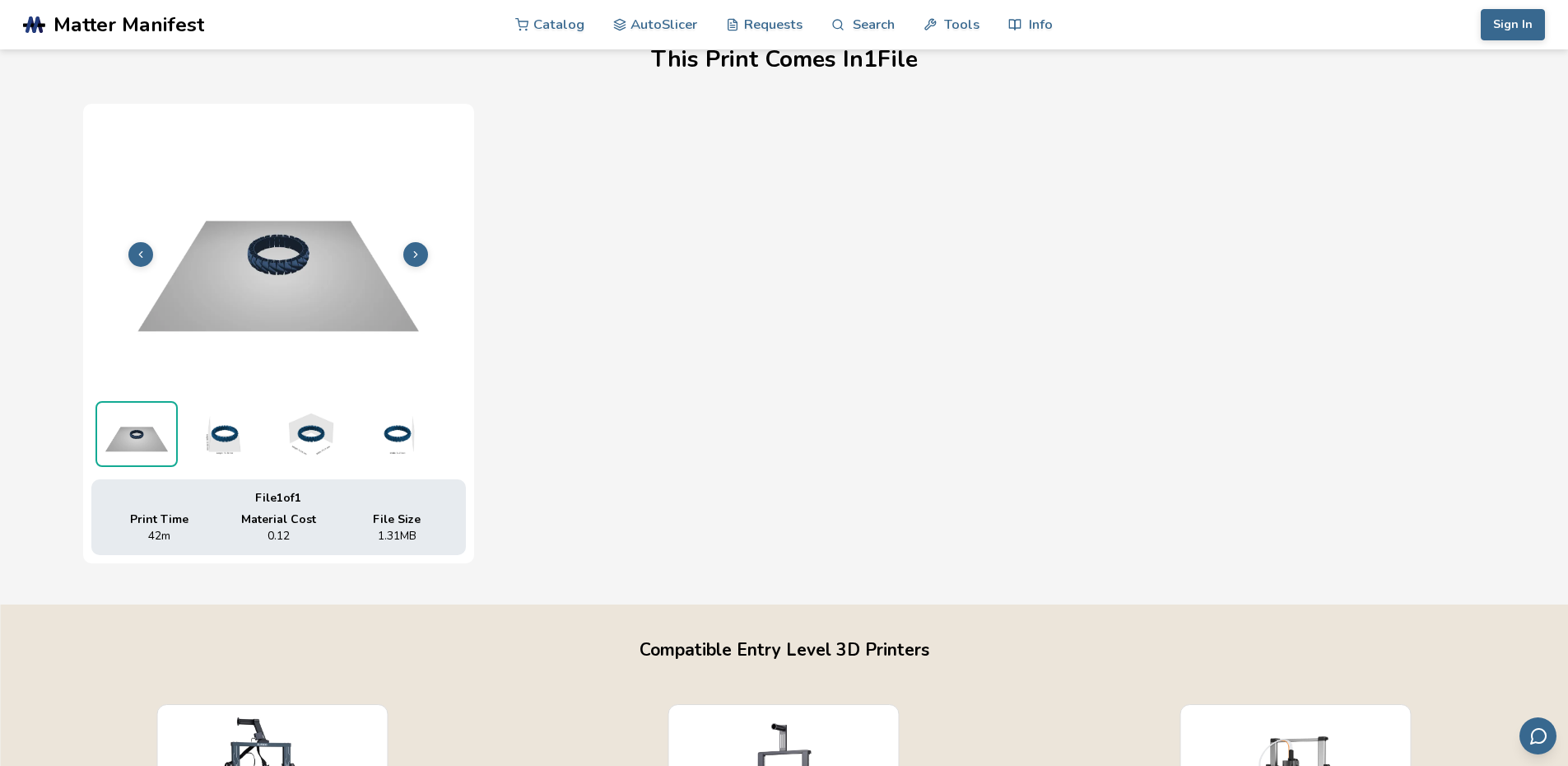
scroll to position [780, 0]
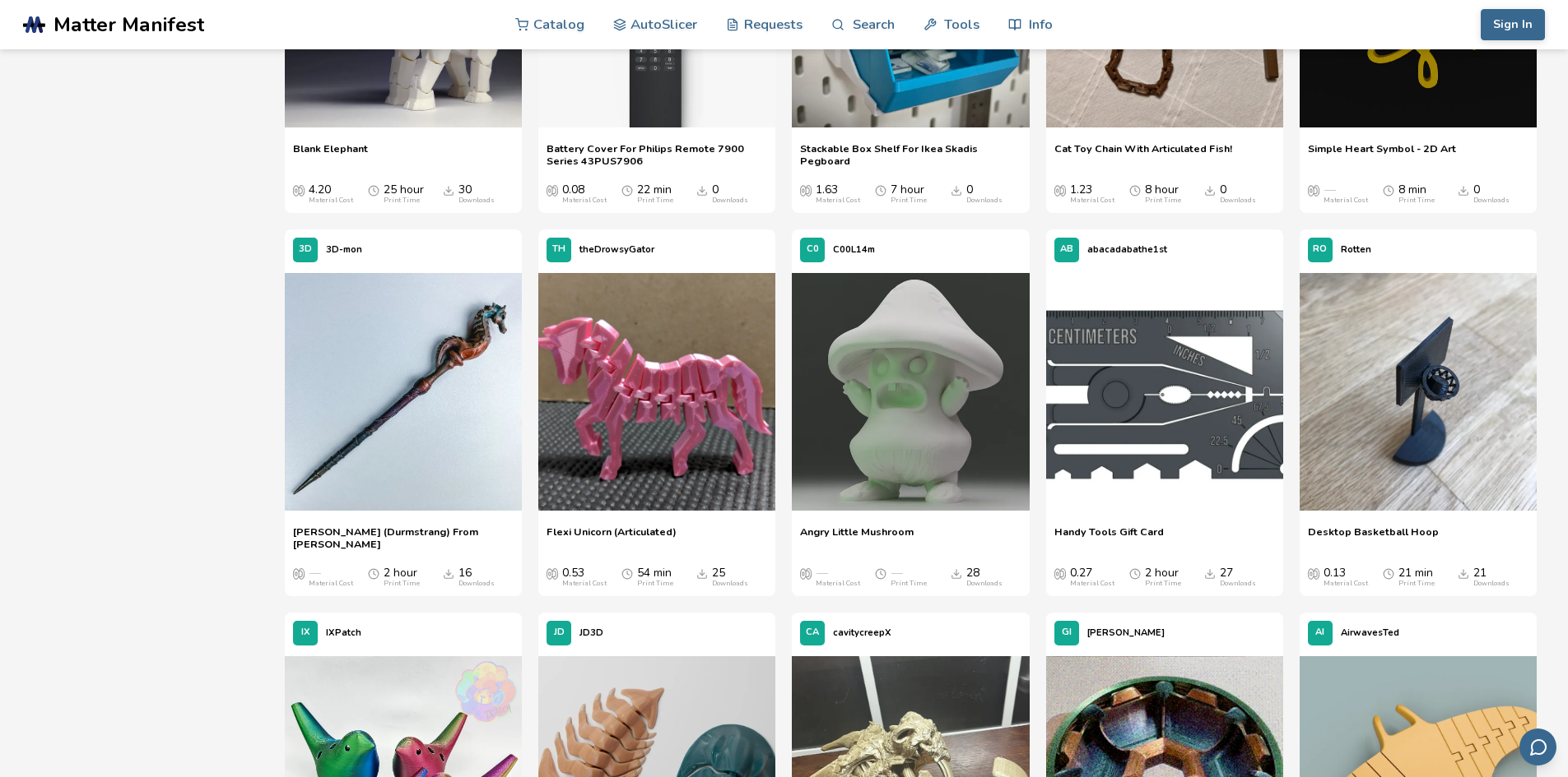
scroll to position [6343, 0]
